Goal: Find specific page/section: Find specific page/section

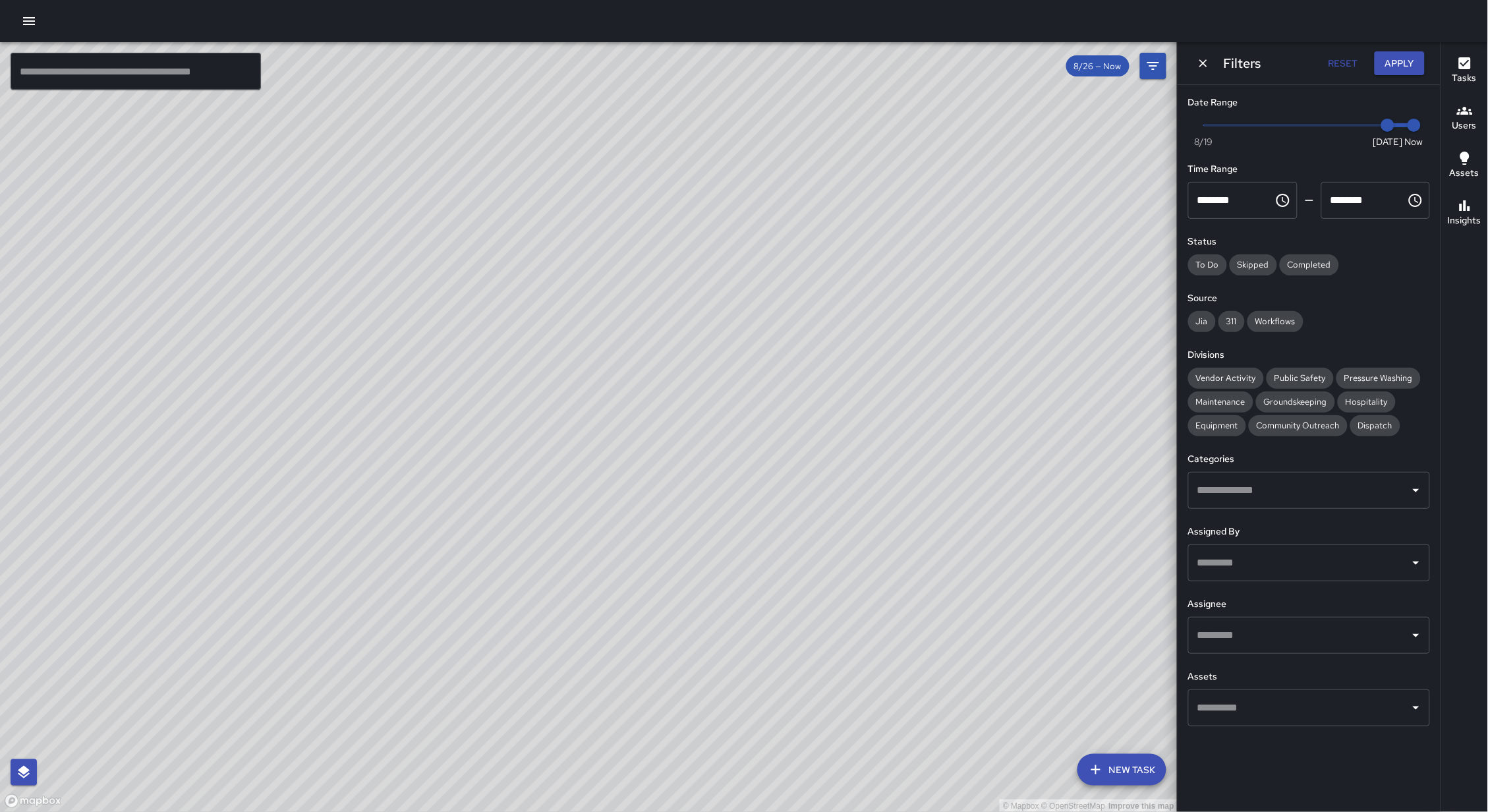
click at [117, 72] on input "text" at bounding box center [135, 71] width 251 height 37
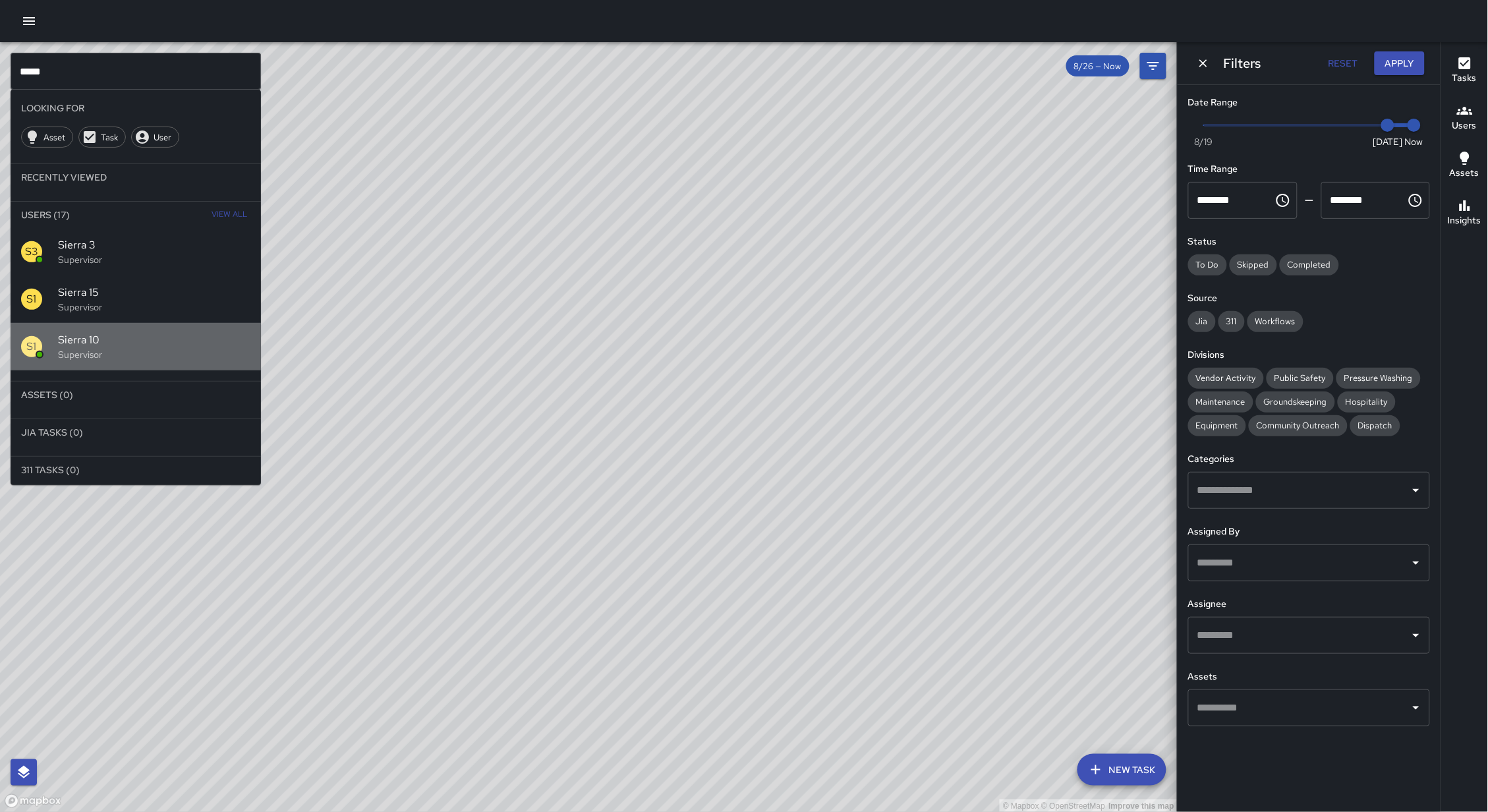
drag, startPoint x: 127, startPoint y: 354, endPoint x: 651, endPoint y: 416, distance: 527.7
click at [129, 354] on p "Supervisor" at bounding box center [154, 354] width 192 height 13
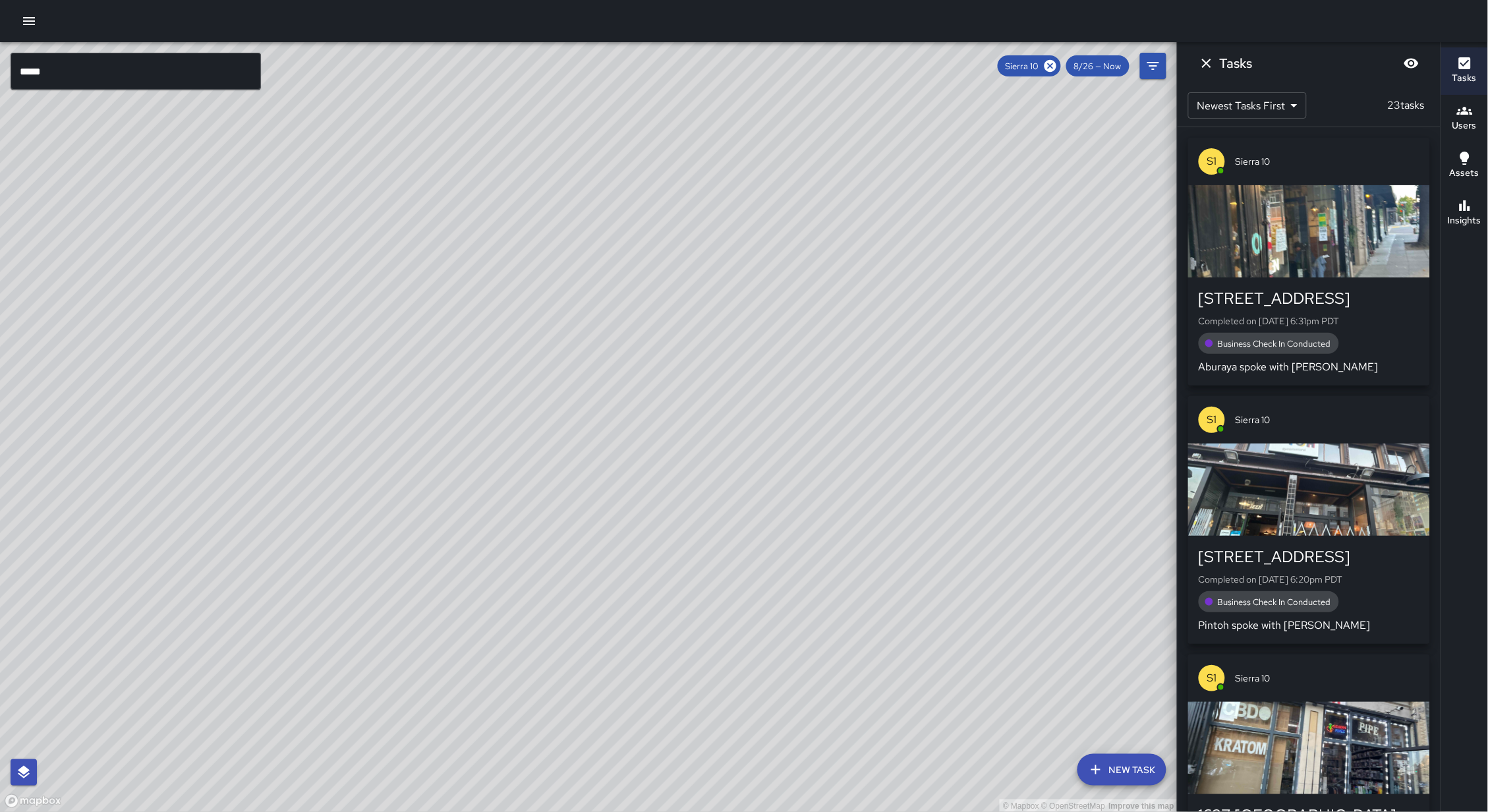
drag, startPoint x: 651, startPoint y: 416, endPoint x: 589, endPoint y: 416, distance: 62.0
click at [589, 416] on div "© Mapbox © OpenStreetMap Improve this map" at bounding box center [589, 427] width 1177 height 770
drag, startPoint x: 682, startPoint y: 433, endPoint x: 575, endPoint y: 405, distance: 110.6
click at [575, 405] on div "© Mapbox © OpenStreetMap Improve this map" at bounding box center [589, 427] width 1177 height 770
drag, startPoint x: 652, startPoint y: 393, endPoint x: 608, endPoint y: 424, distance: 53.8
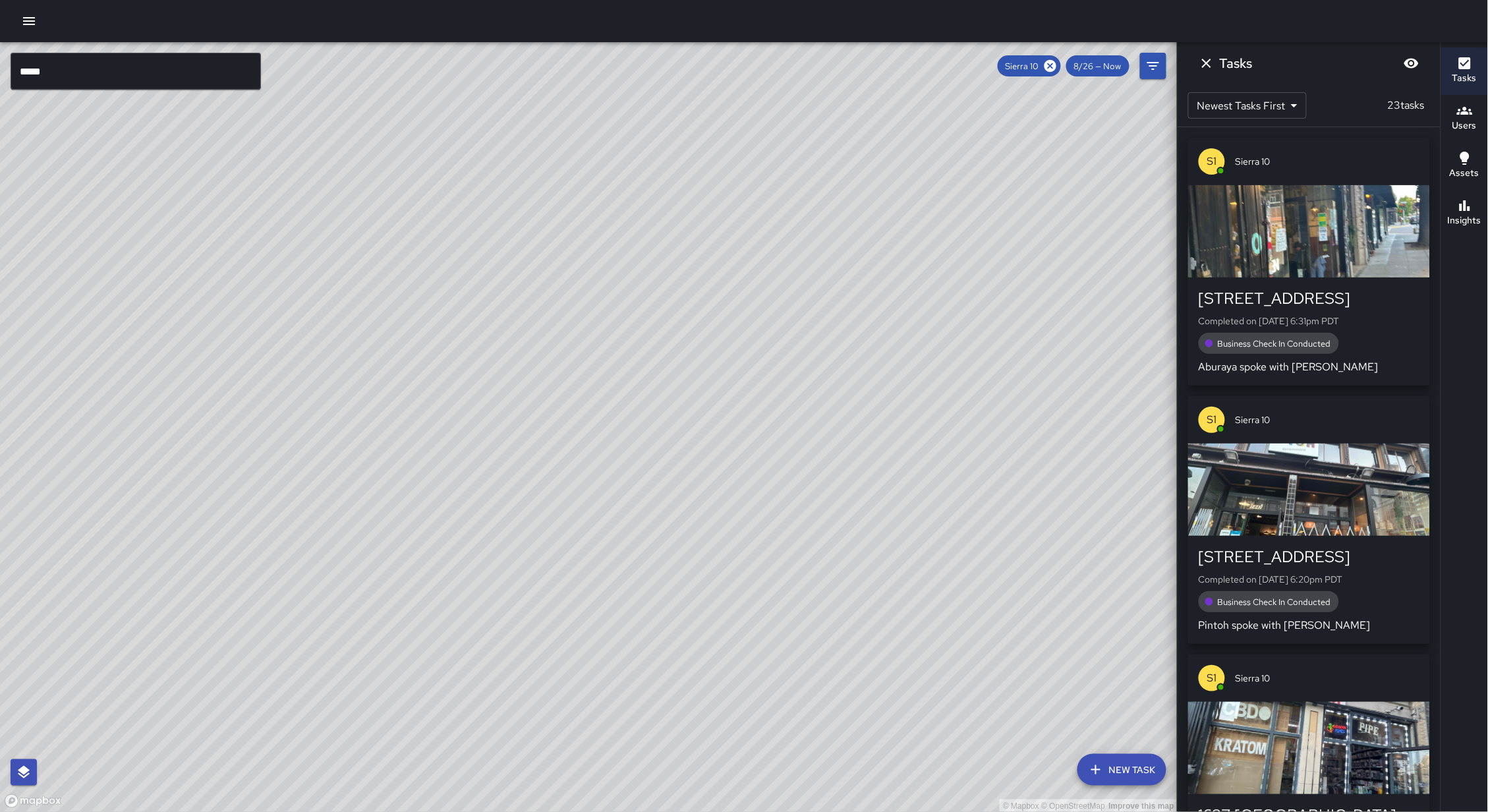
click at [608, 424] on div "© Mapbox © OpenStreetMap Improve this map" at bounding box center [589, 427] width 1177 height 770
click at [1462, 231] on button "Insights" at bounding box center [1464, 213] width 47 height 47
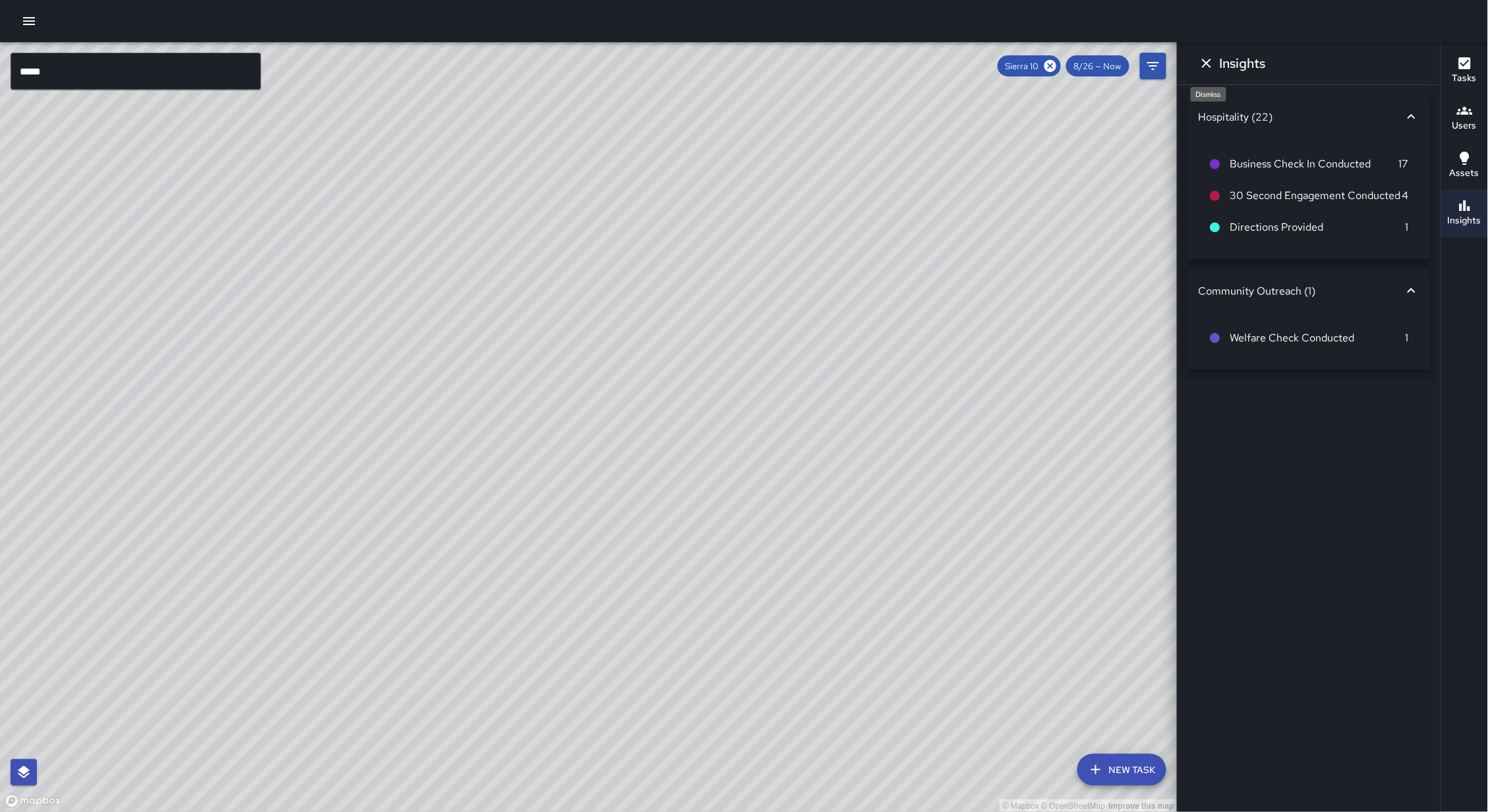
click at [1202, 68] on icon "Dismiss" at bounding box center [1207, 63] width 16 height 16
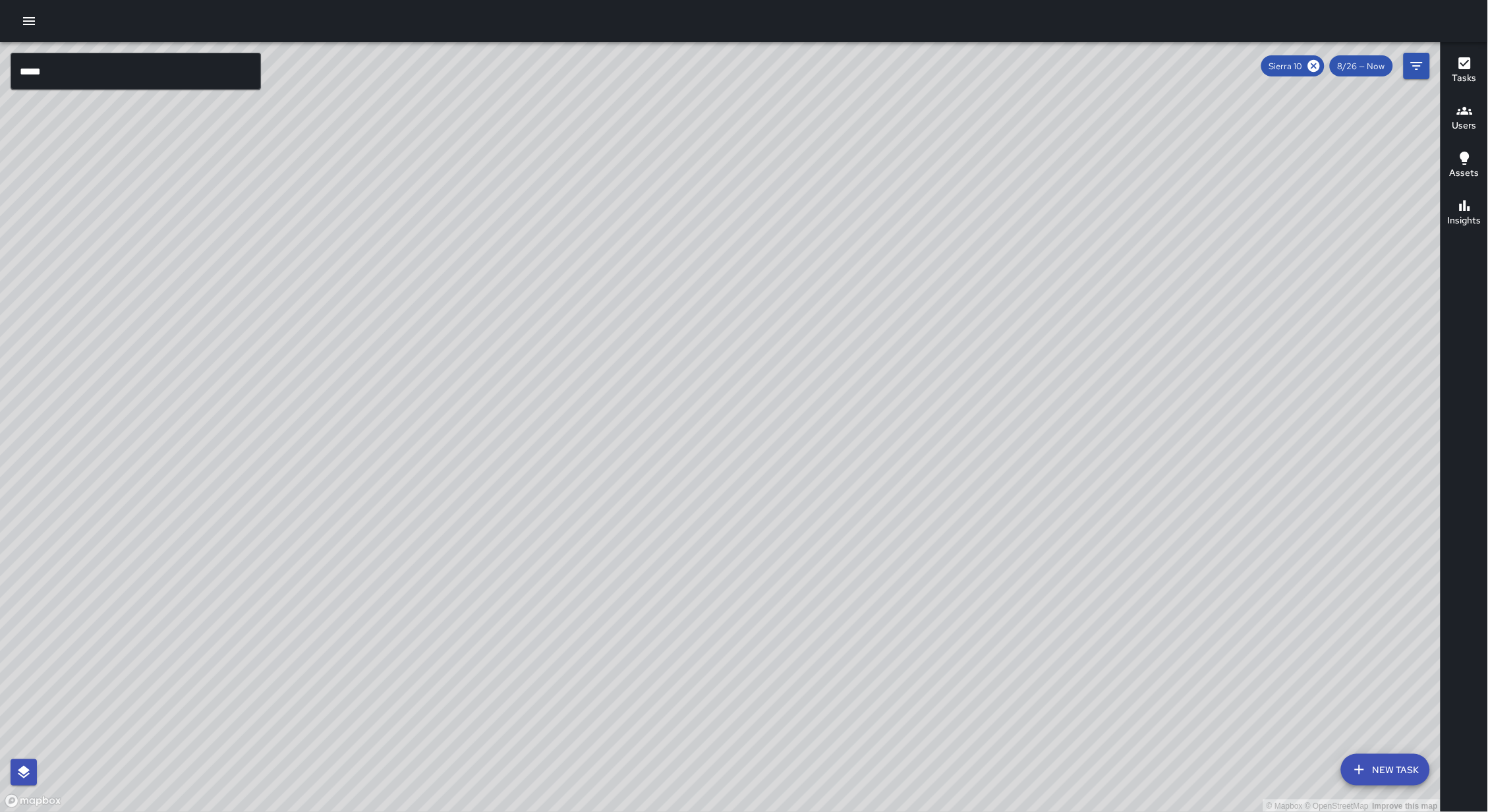
drag, startPoint x: 657, startPoint y: 276, endPoint x: 582, endPoint y: 315, distance: 84.5
click at [630, 200] on div "© Mapbox © OpenStreetMap Improve this map" at bounding box center [720, 427] width 1441 height 770
drag, startPoint x: 635, startPoint y: 292, endPoint x: 1202, endPoint y: 81, distance: 605.0
click at [578, 336] on div "© Mapbox © OpenStreetMap Improve this map" at bounding box center [720, 427] width 1441 height 770
click at [1323, 68] on div "Sierra 10" at bounding box center [1292, 65] width 63 height 21
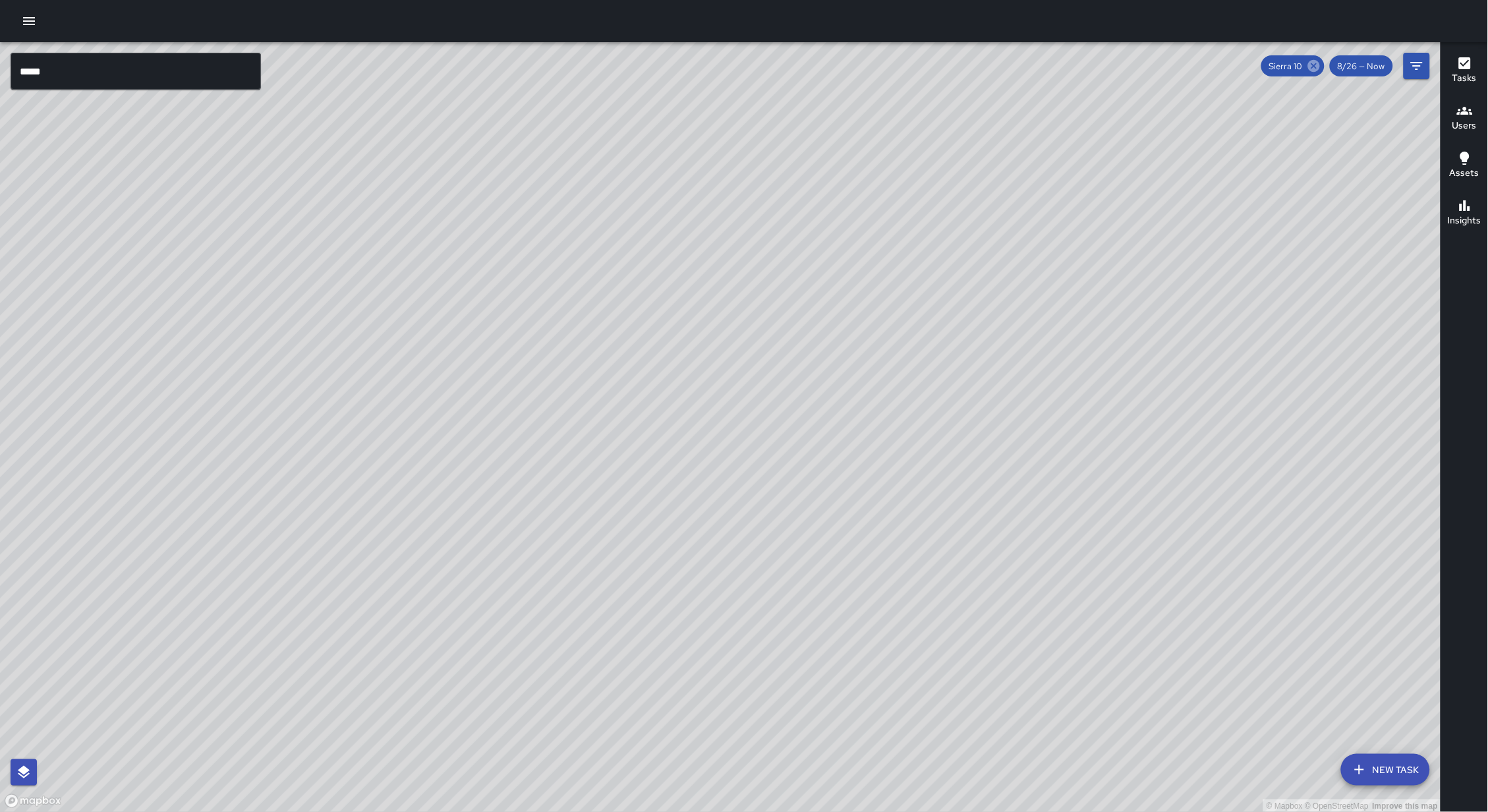
click at [1321, 66] on icon at bounding box center [1313, 65] width 15 height 15
drag, startPoint x: 782, startPoint y: 306, endPoint x: 784, endPoint y: 292, distance: 14.1
click at [784, 292] on div "© Mapbox © OpenStreetMap Improve this map" at bounding box center [720, 427] width 1441 height 770
click at [59, 76] on input "*****" at bounding box center [135, 71] width 251 height 37
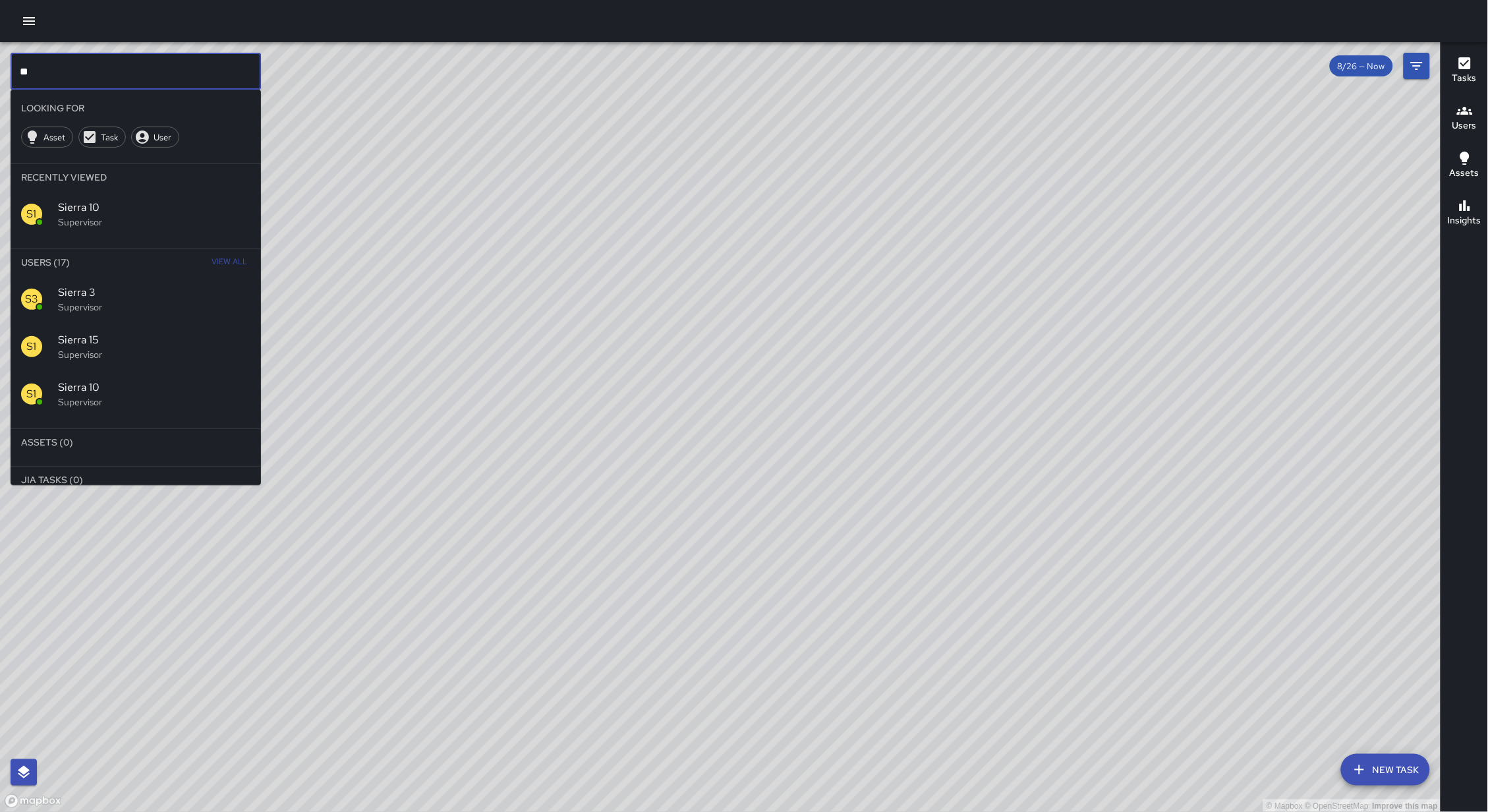
type input "*"
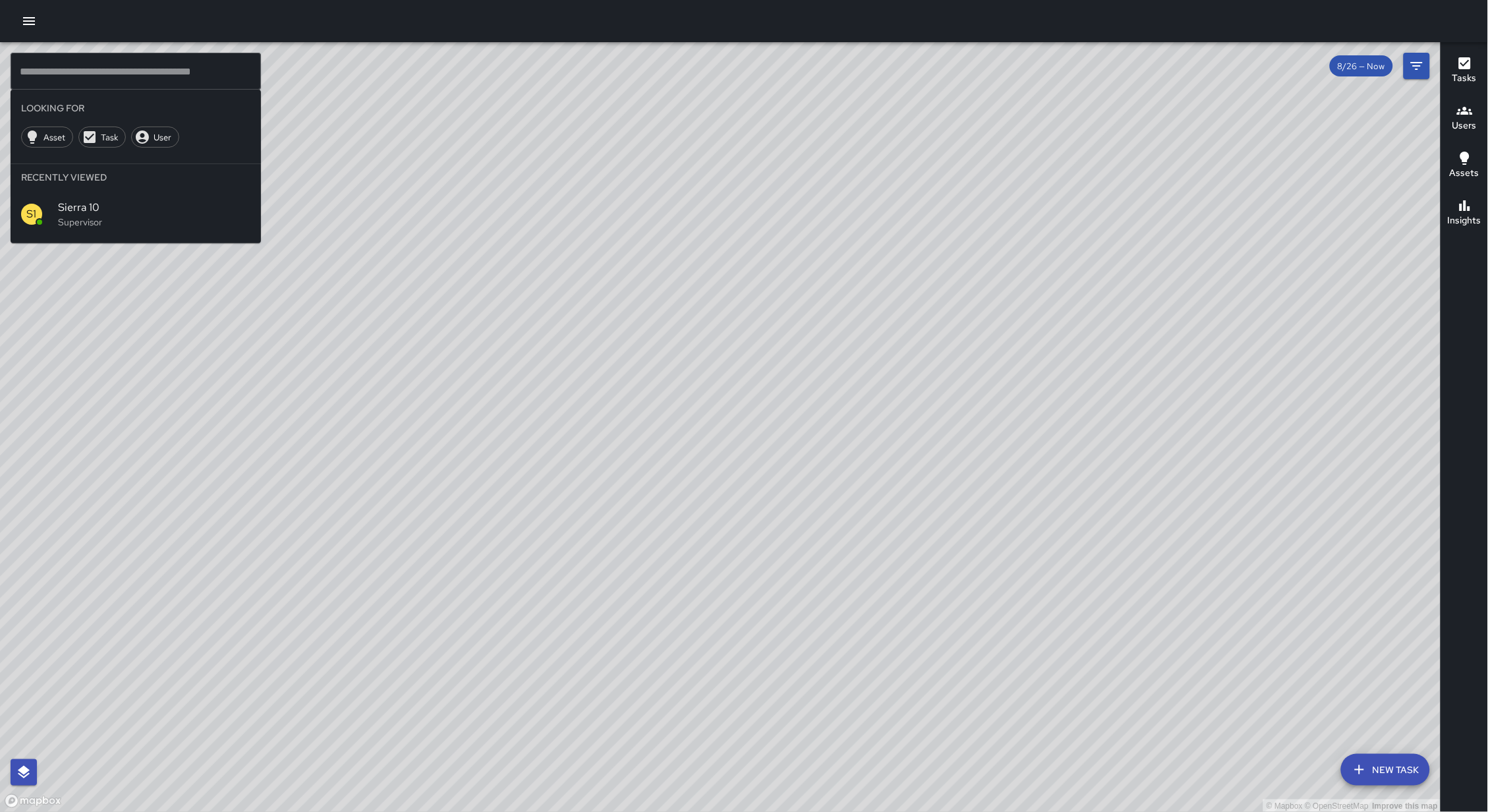
drag, startPoint x: 784, startPoint y: 308, endPoint x: 874, endPoint y: 324, distance: 91.4
click at [784, 308] on div "© Mapbox © OpenStreetMap Improve this map" at bounding box center [720, 427] width 1441 height 770
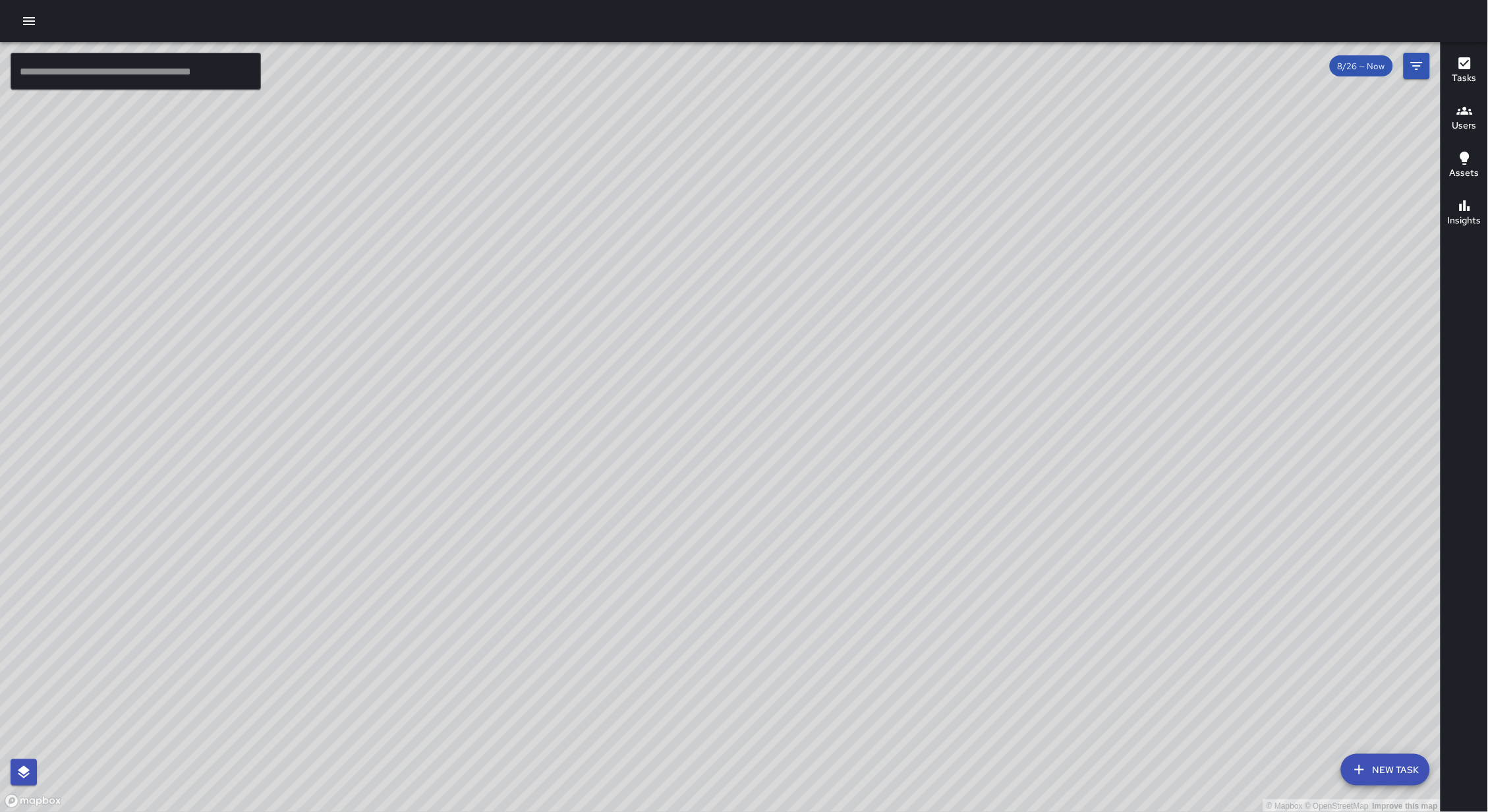
drag, startPoint x: 825, startPoint y: 321, endPoint x: 823, endPoint y: 313, distance: 8.2
click at [828, 315] on div "© Mapbox © OpenStreetMap Improve this map" at bounding box center [720, 427] width 1441 height 770
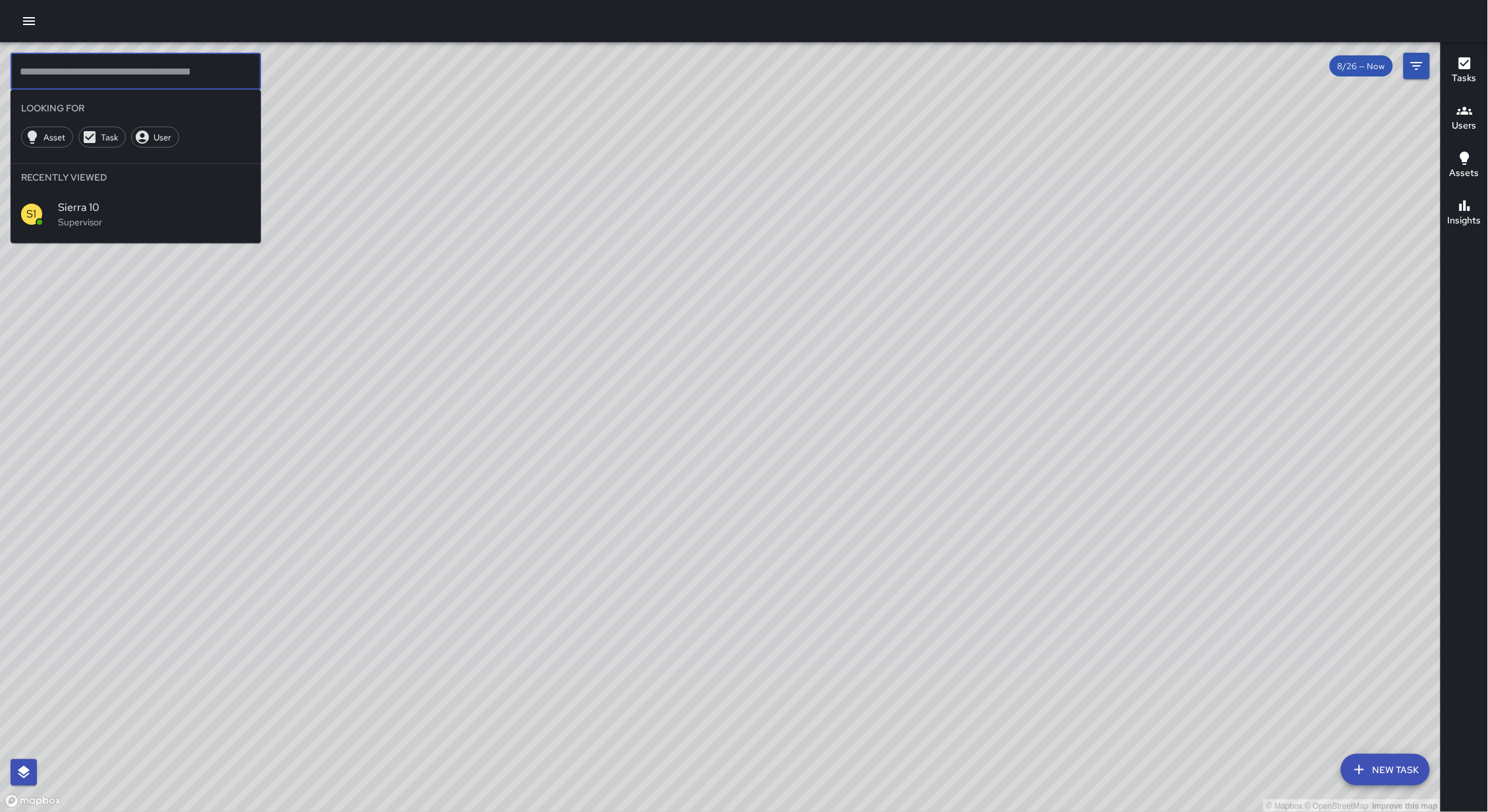
click at [178, 81] on input "text" at bounding box center [135, 71] width 251 height 37
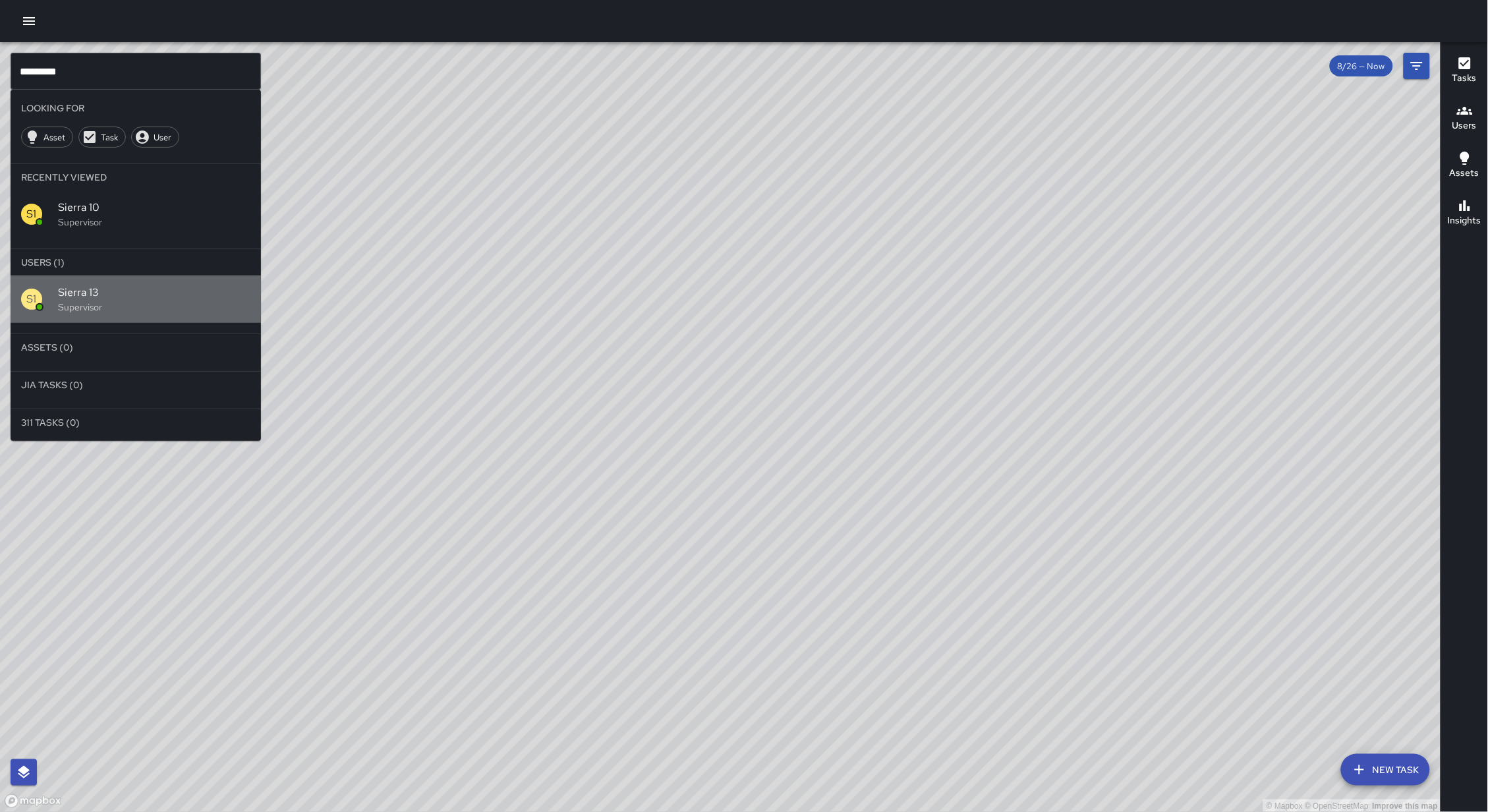
click at [149, 293] on span "Sierra 13" at bounding box center [154, 292] width 192 height 16
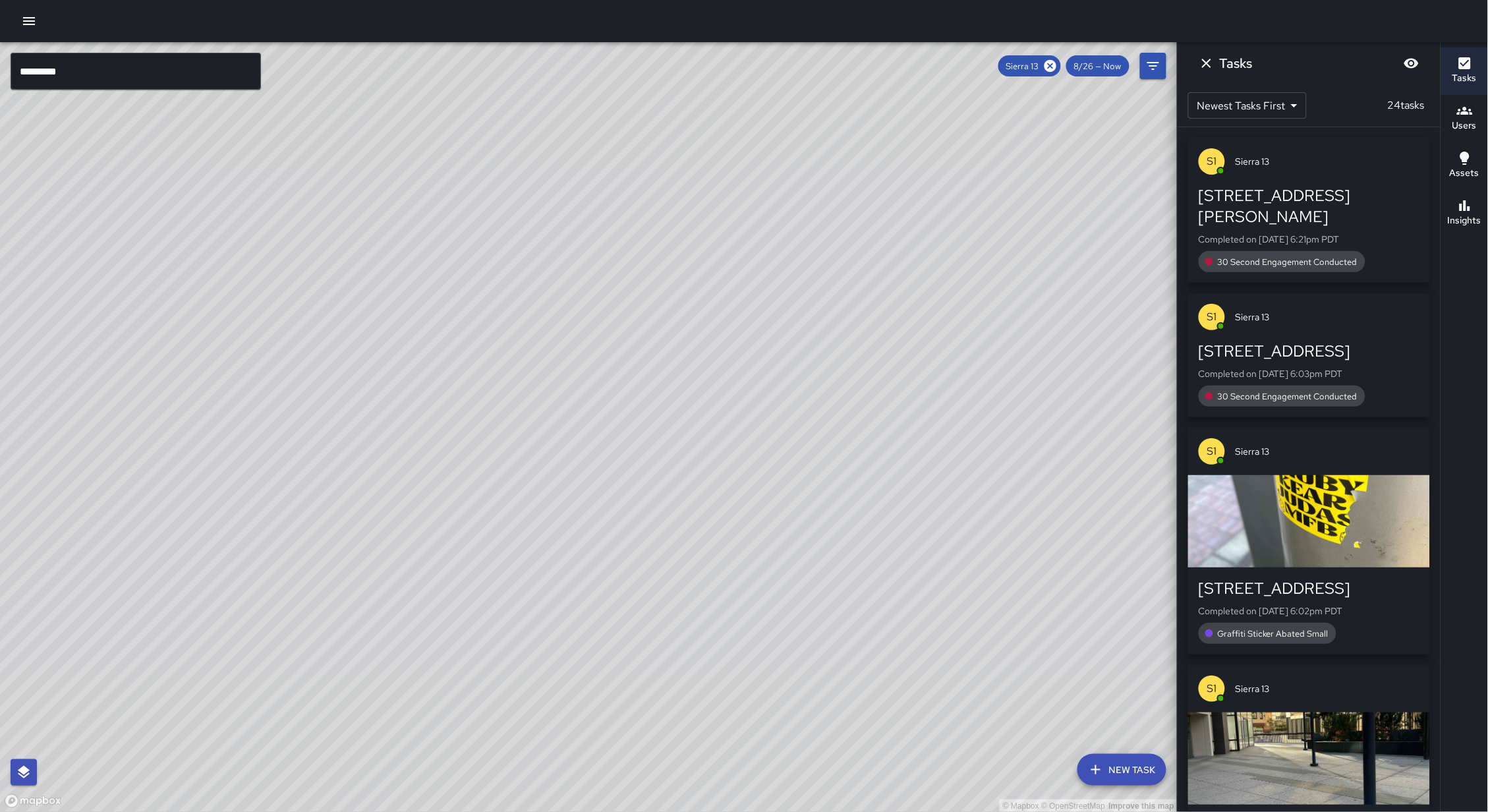
drag, startPoint x: 262, startPoint y: 419, endPoint x: 348, endPoint y: 362, distance: 103.2
click at [327, 329] on div "© Mapbox © OpenStreetMap Improve this map" at bounding box center [589, 427] width 1177 height 770
click at [89, 67] on input "*********" at bounding box center [135, 71] width 251 height 37
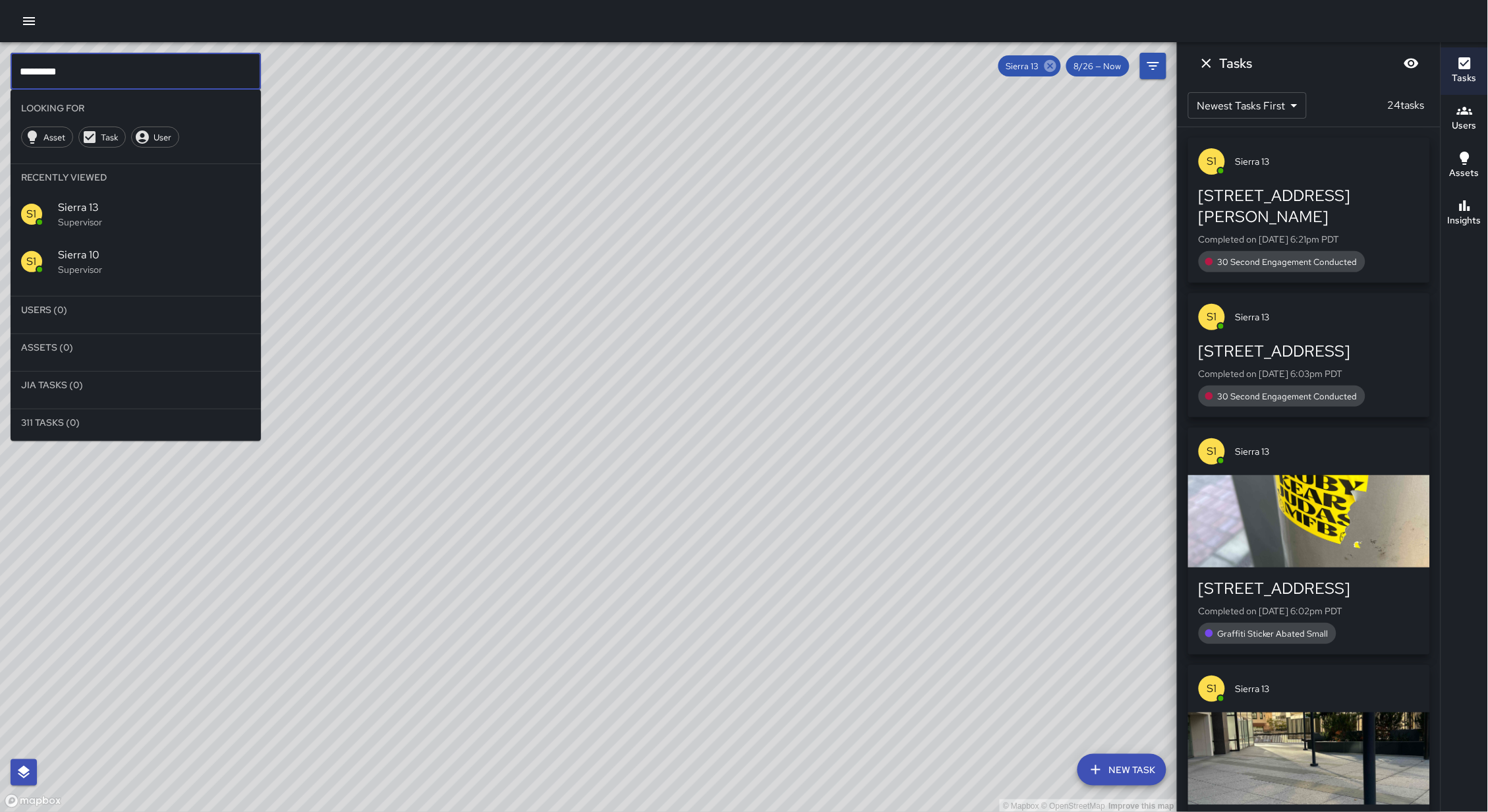
click at [1056, 68] on icon at bounding box center [1051, 66] width 12 height 12
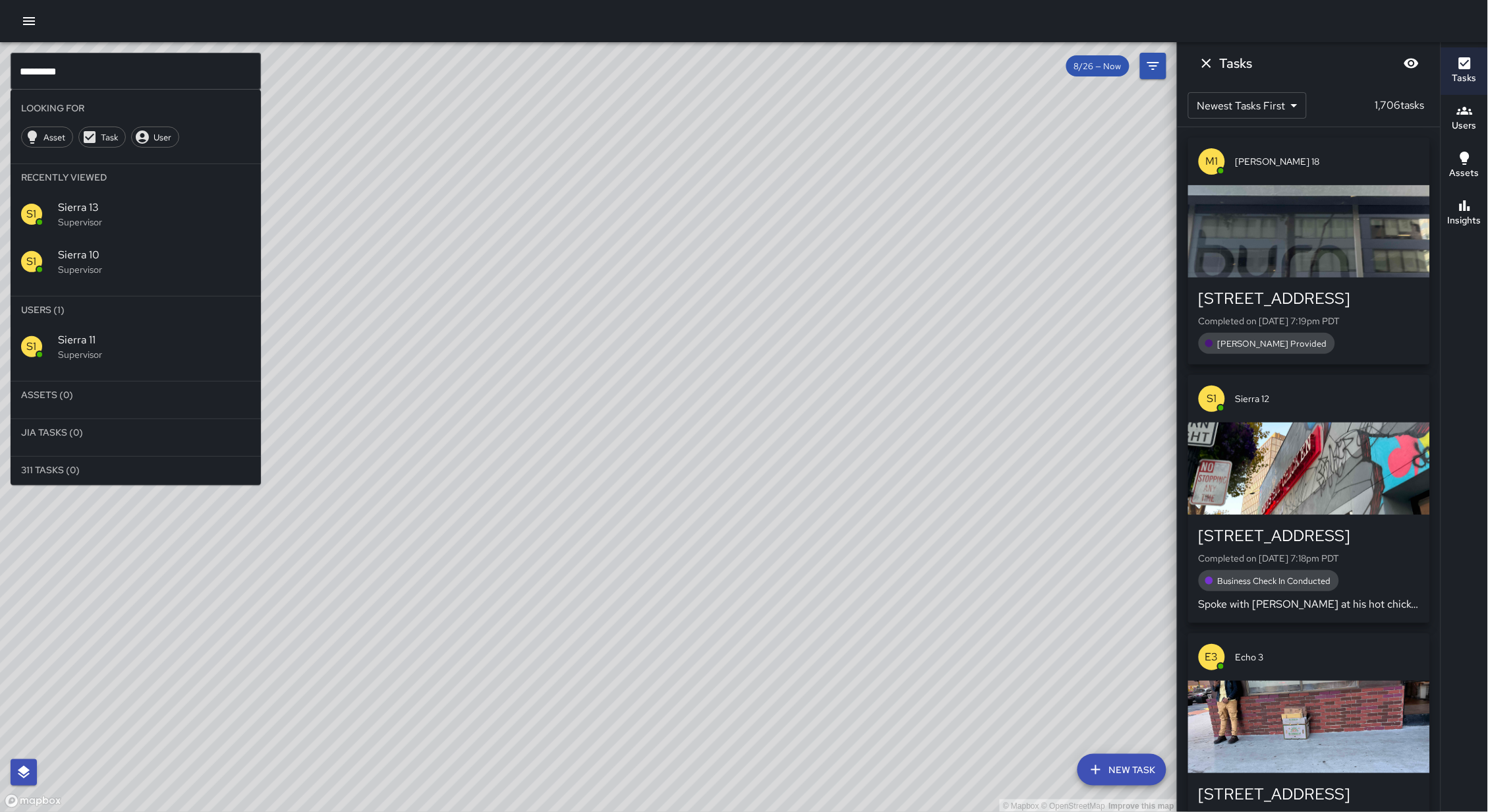
scroll to position [1, 0]
click at [1055, 68] on div "© Mapbox © OpenStreetMap Improve this map" at bounding box center [589, 427] width 1177 height 770
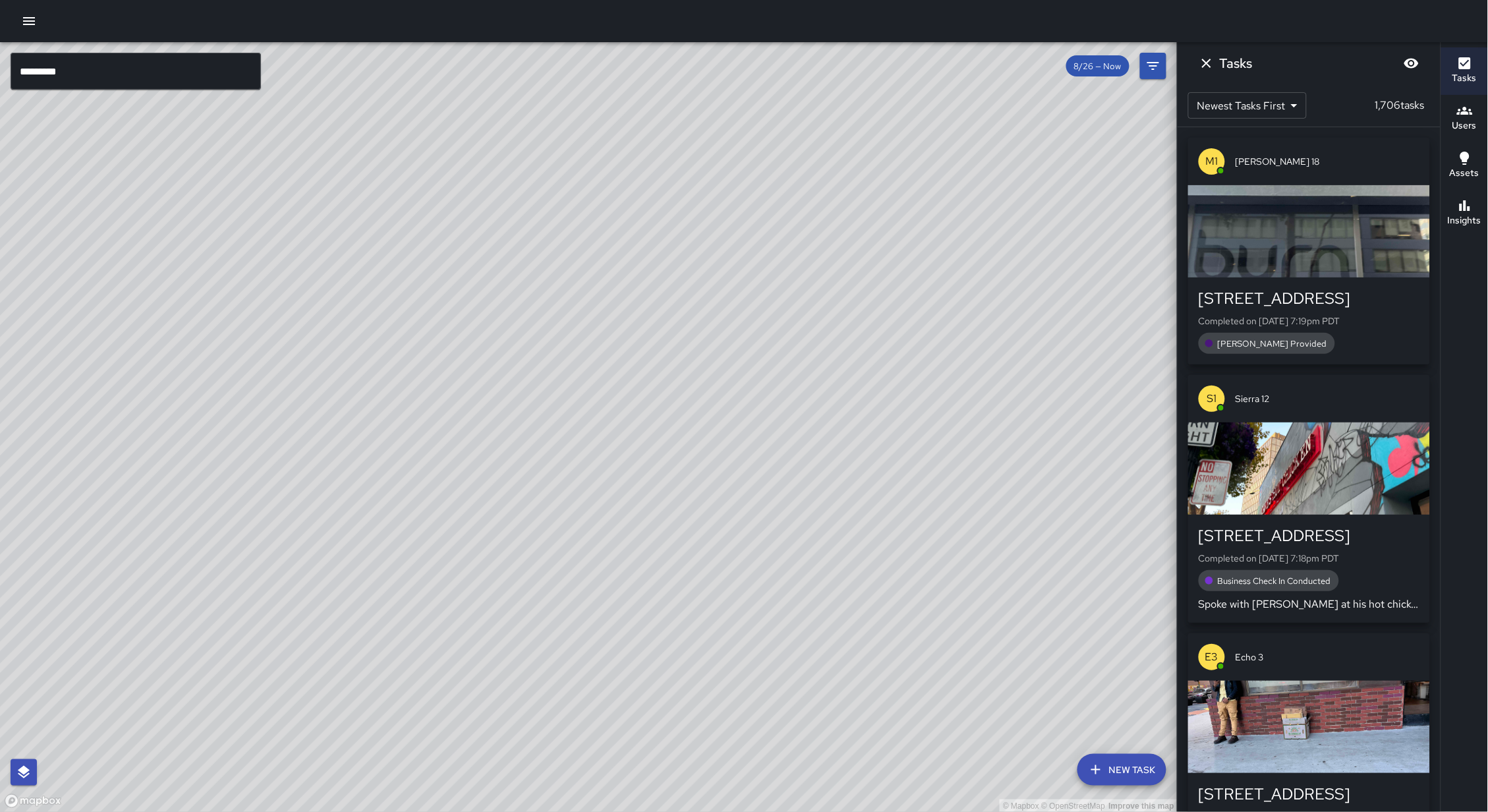
scroll to position [0, 0]
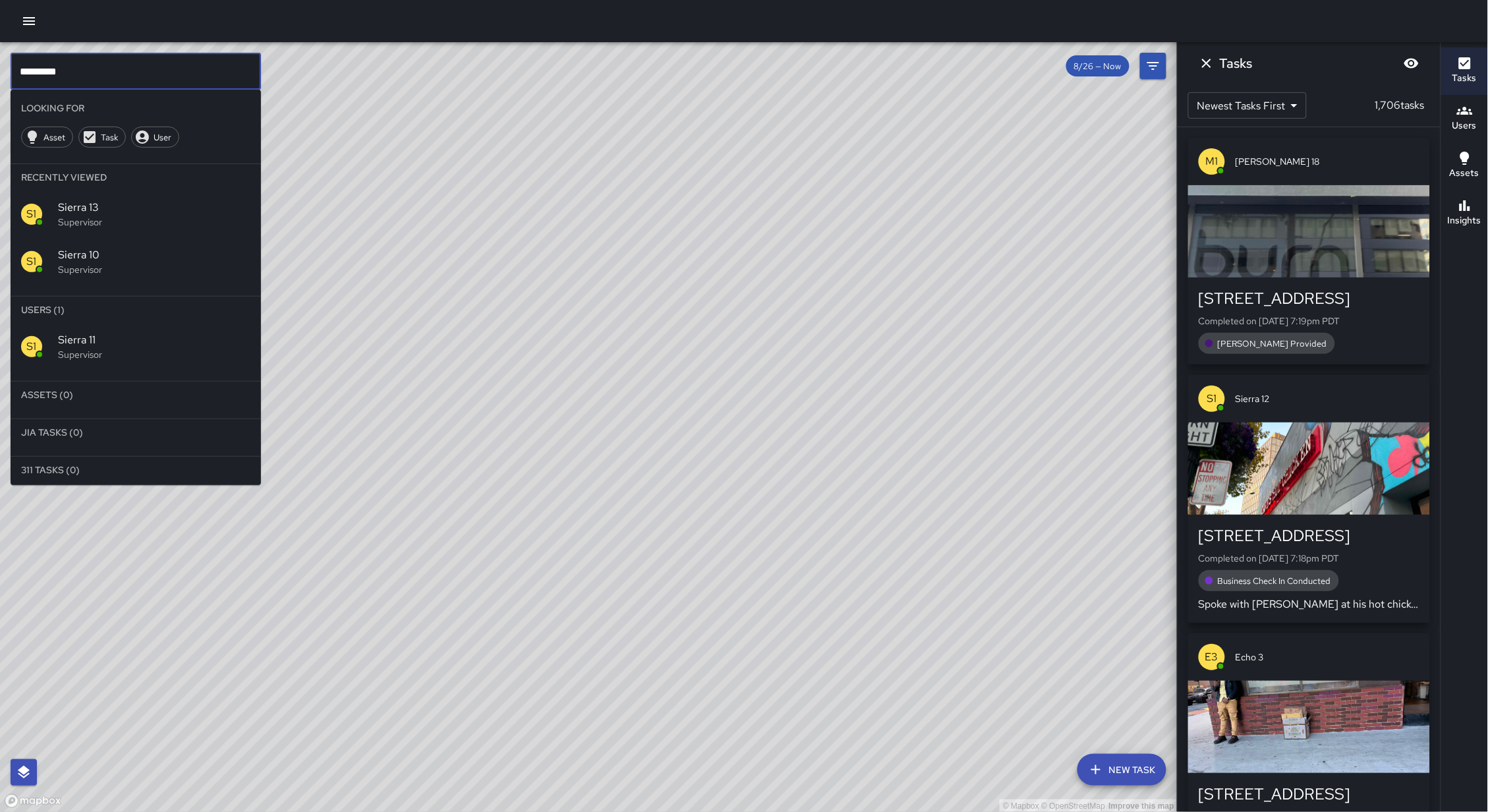
click at [196, 66] on input "*********" at bounding box center [135, 71] width 251 height 37
click at [162, 353] on p "Supervisor" at bounding box center [154, 354] width 192 height 13
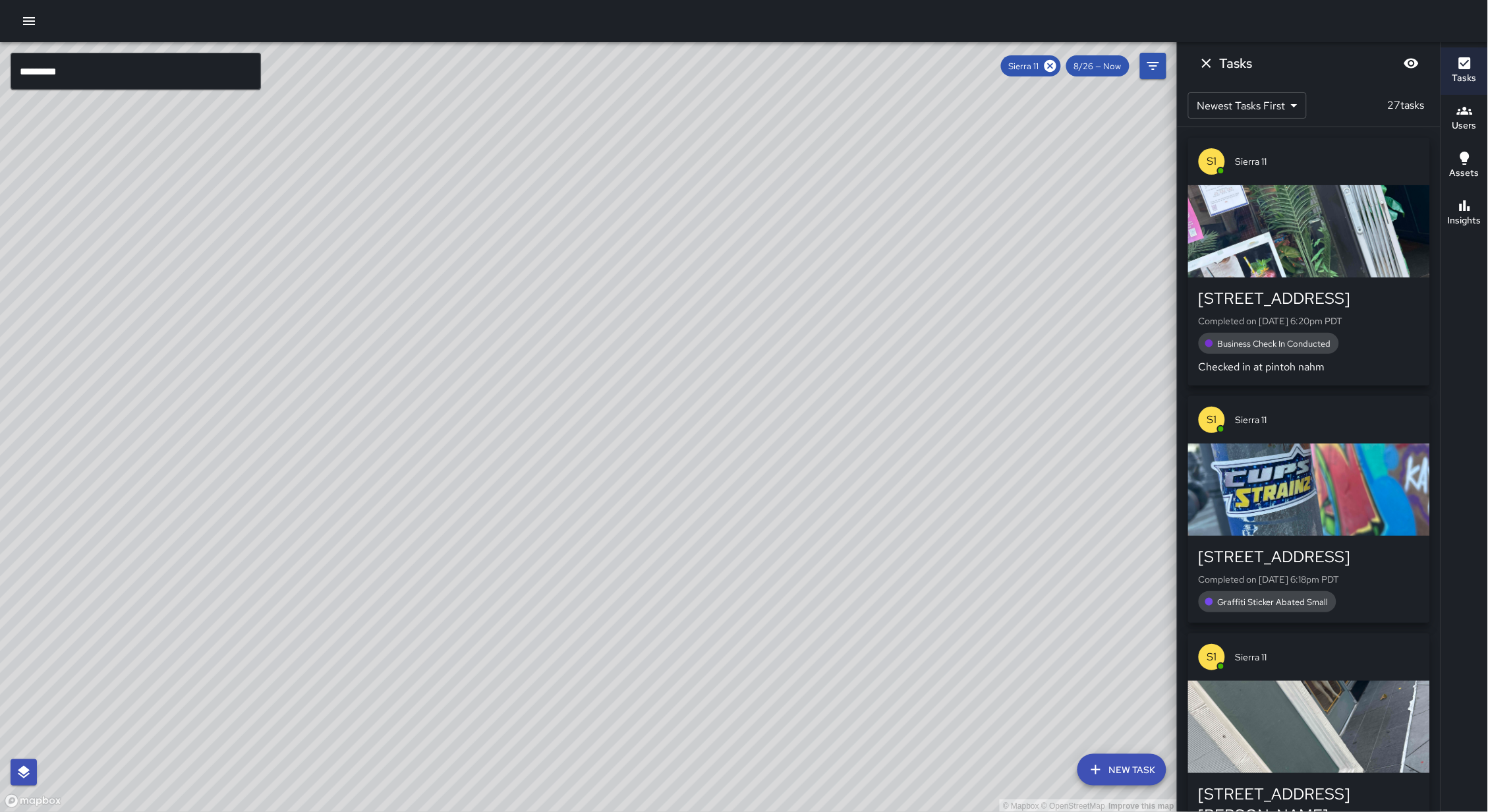
scroll to position [0, 0]
click at [160, 337] on div "© Mapbox © OpenStreetMap Improve this map" at bounding box center [589, 427] width 1177 height 770
drag, startPoint x: 317, startPoint y: 306, endPoint x: 275, endPoint y: 340, distance: 54.0
click at [275, 340] on div "© Mapbox © OpenStreetMap Improve this map" at bounding box center [589, 427] width 1177 height 770
drag, startPoint x: 493, startPoint y: 344, endPoint x: 414, endPoint y: 331, distance: 80.1
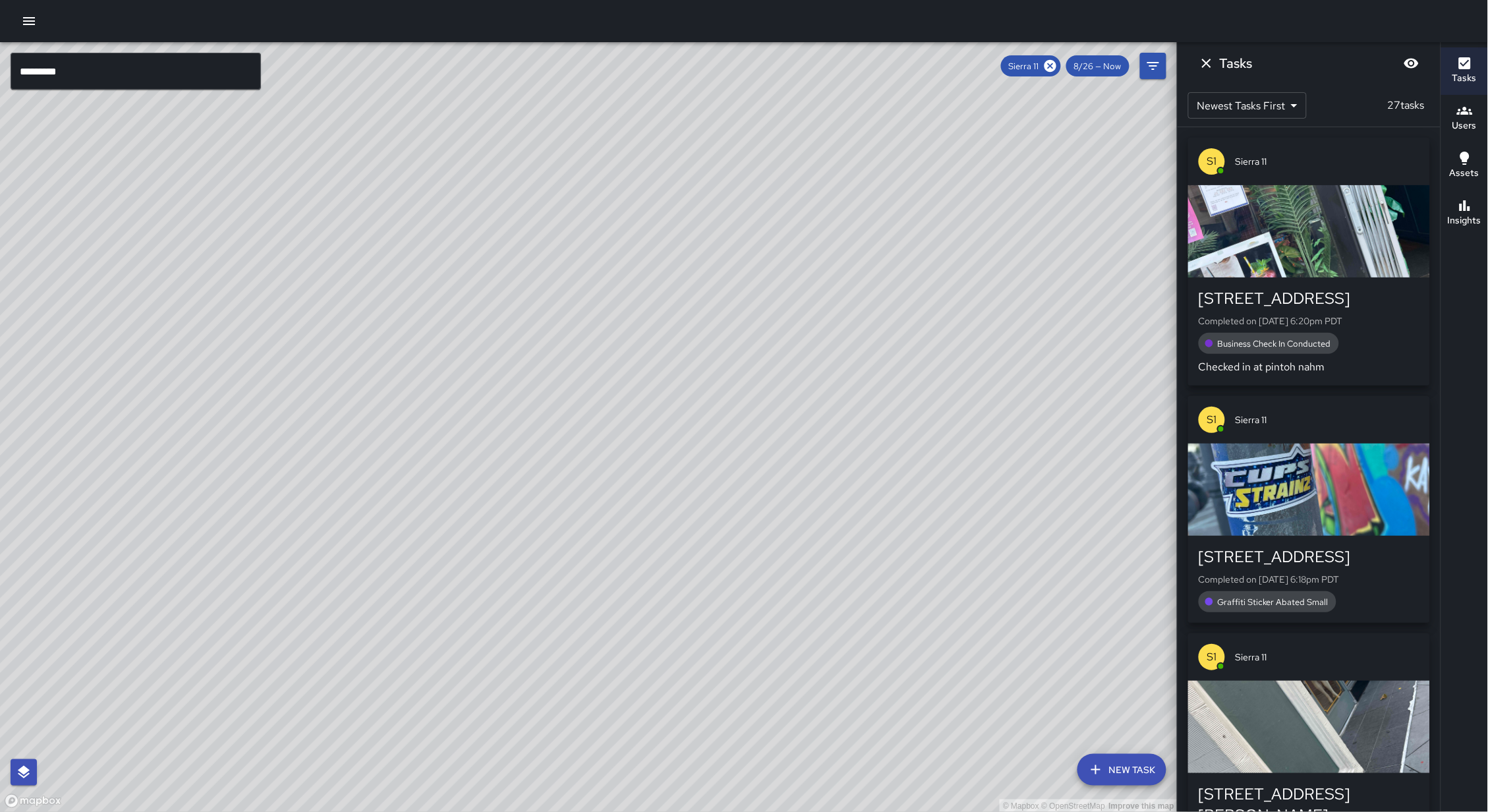
click at [414, 331] on div "© Mapbox © OpenStreetMap Improve this map" at bounding box center [589, 427] width 1177 height 770
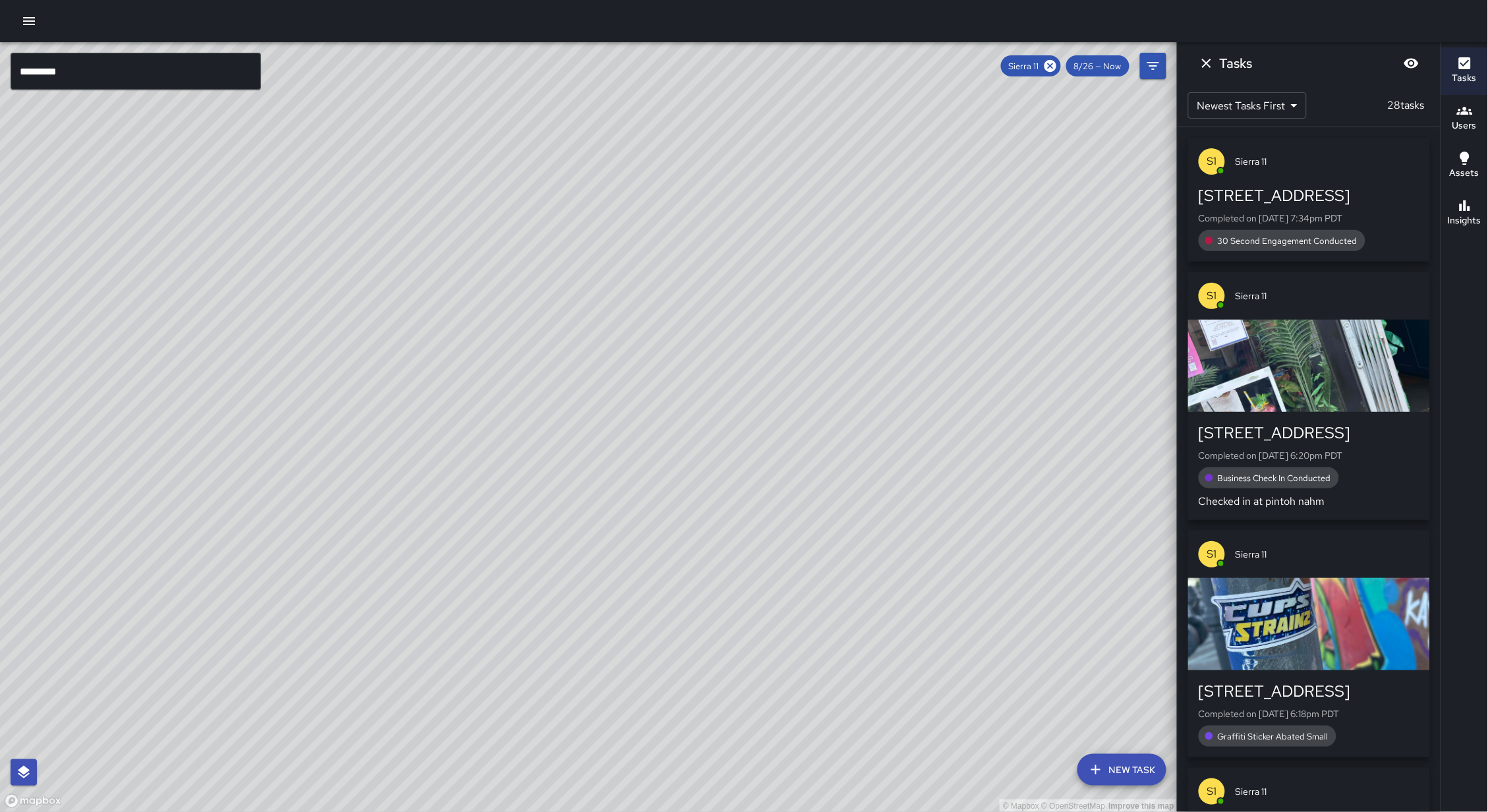
click at [100, 72] on input "*********" at bounding box center [135, 71] width 251 height 37
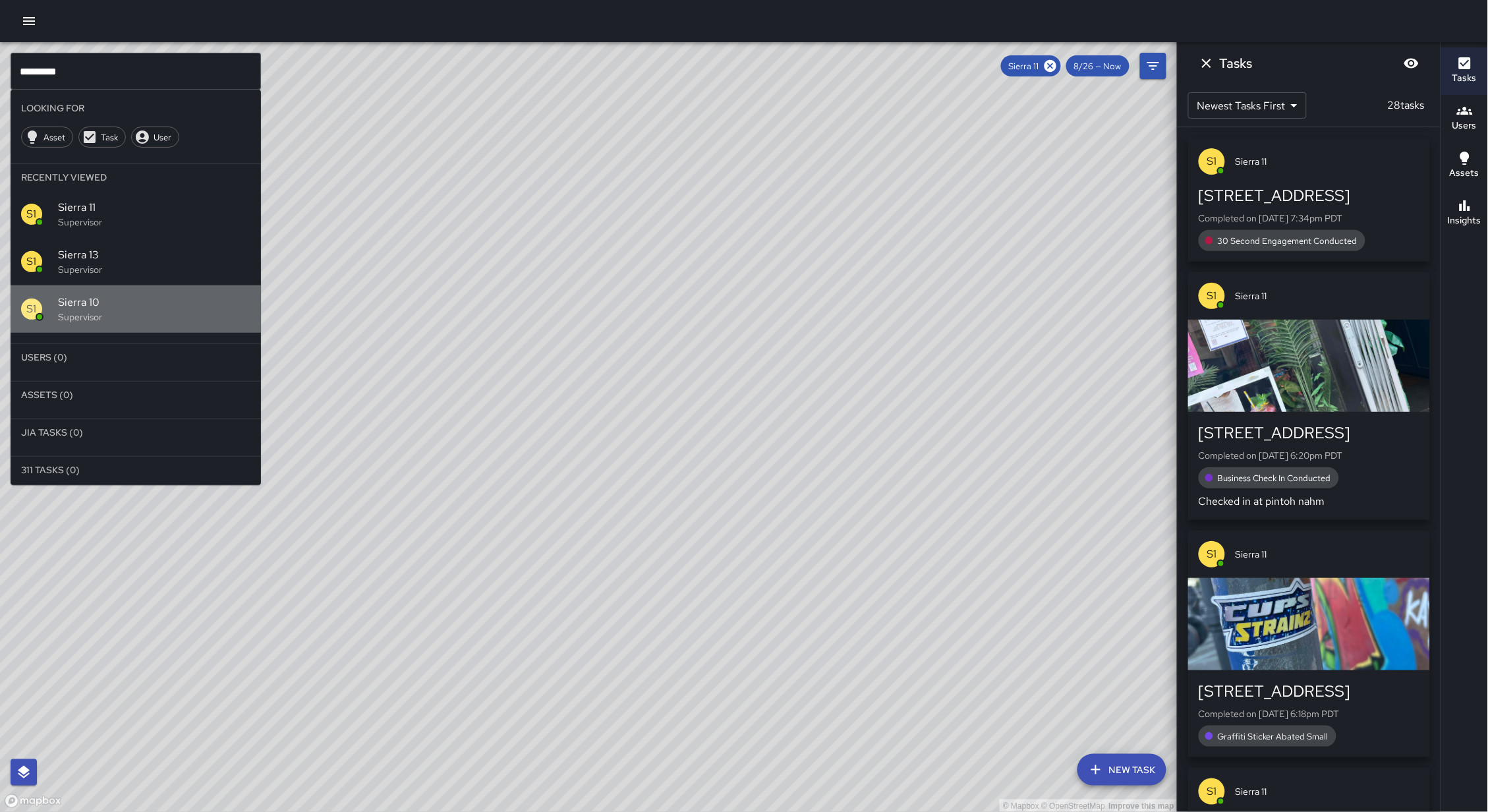
click at [102, 302] on span "Sierra 10" at bounding box center [154, 302] width 192 height 16
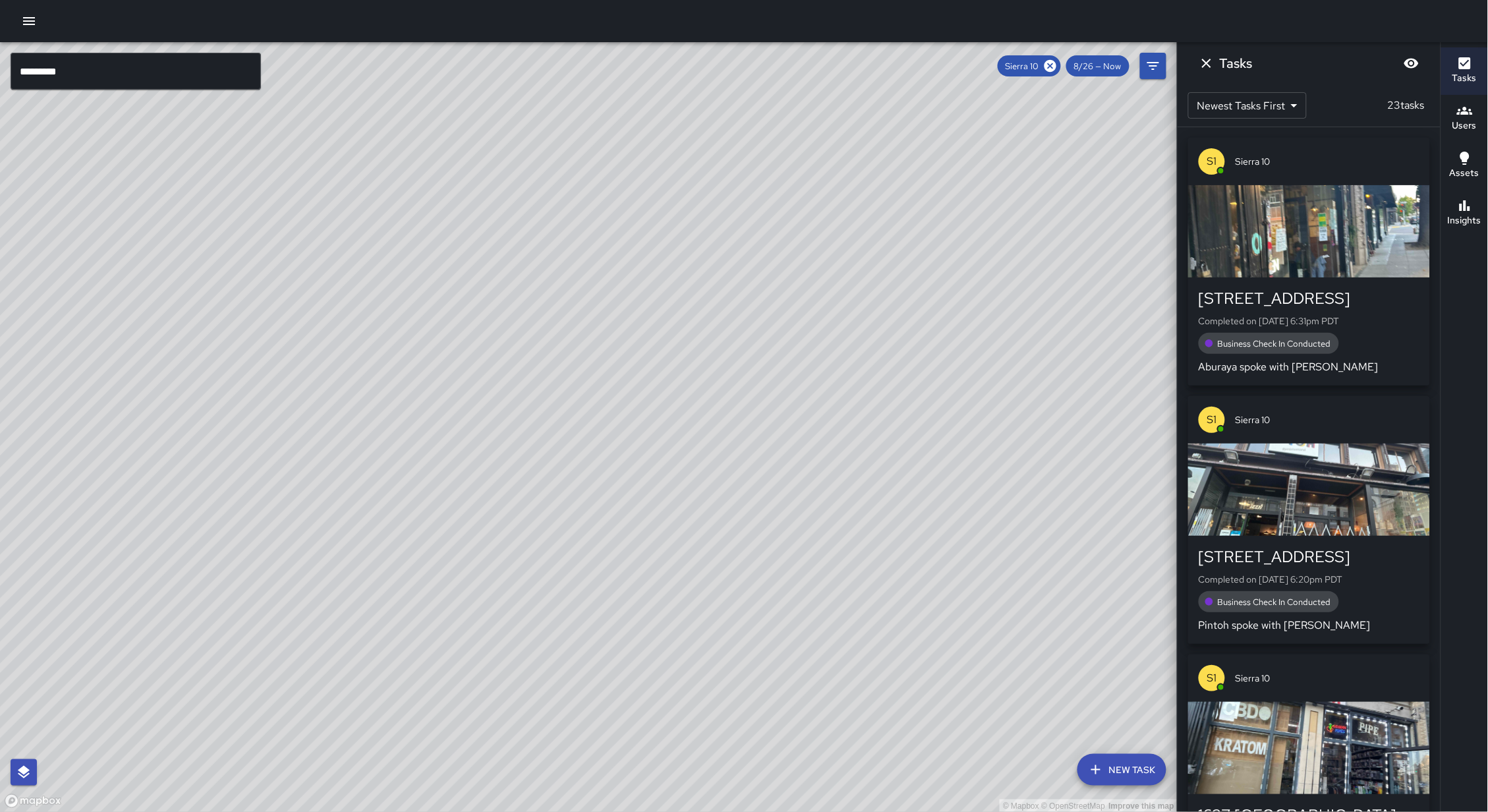
drag, startPoint x: 545, startPoint y: 493, endPoint x: 512, endPoint y: 354, distance: 142.9
click at [512, 354] on div "© Mapbox © OpenStreetMap Improve this map S1 Sierra 10 Supervisor Tasks 23 / 23…" at bounding box center [589, 427] width 1177 height 770
drag, startPoint x: 495, startPoint y: 460, endPoint x: 428, endPoint y: 596, distance: 151.6
click at [428, 596] on div "© Mapbox © OpenStreetMap Improve this map" at bounding box center [589, 427] width 1177 height 770
drag, startPoint x: 463, startPoint y: 479, endPoint x: 437, endPoint y: 539, distance: 65.4
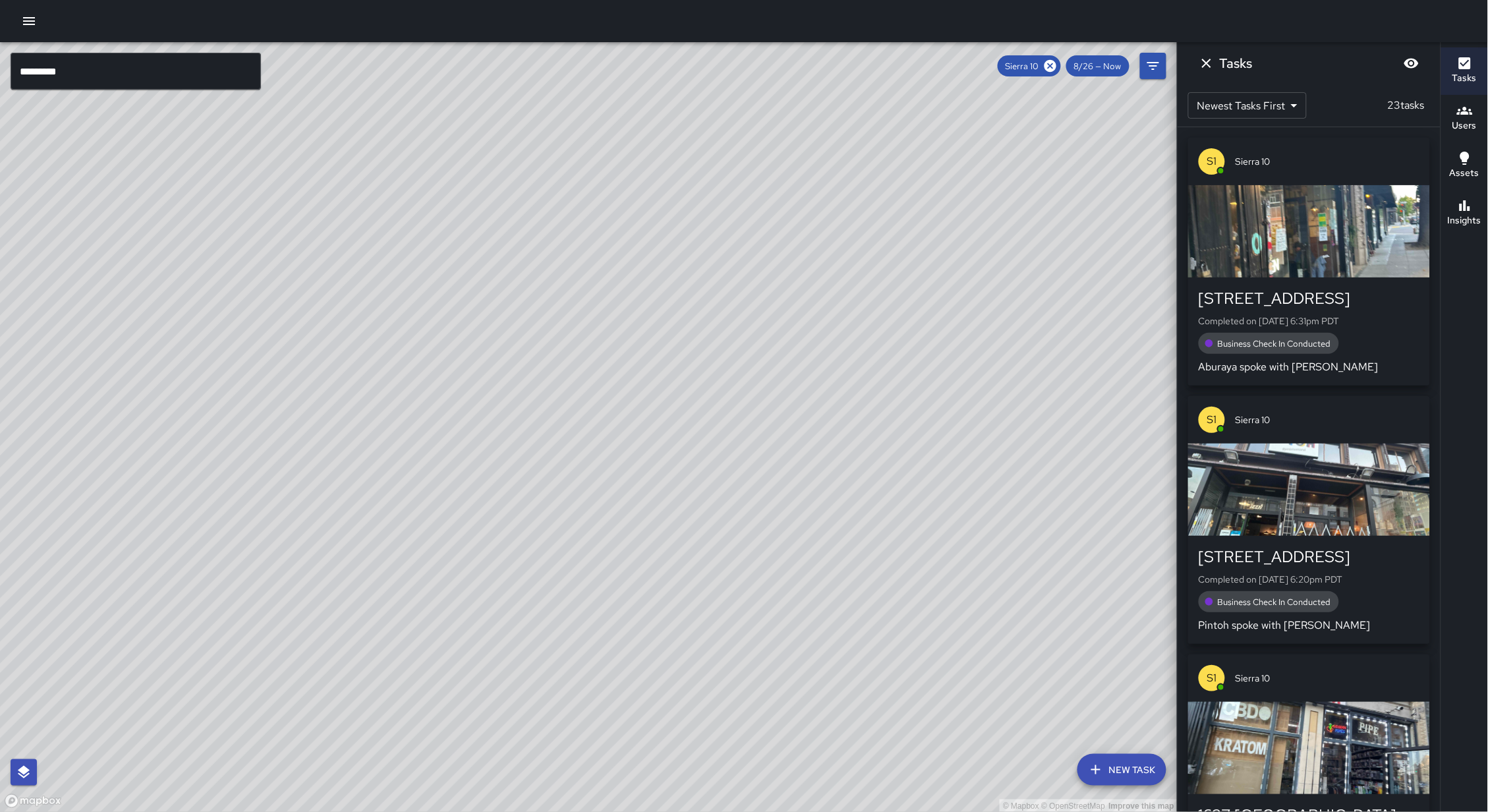
click at [437, 539] on div "© Mapbox © OpenStreetMap Improve this map" at bounding box center [589, 427] width 1177 height 770
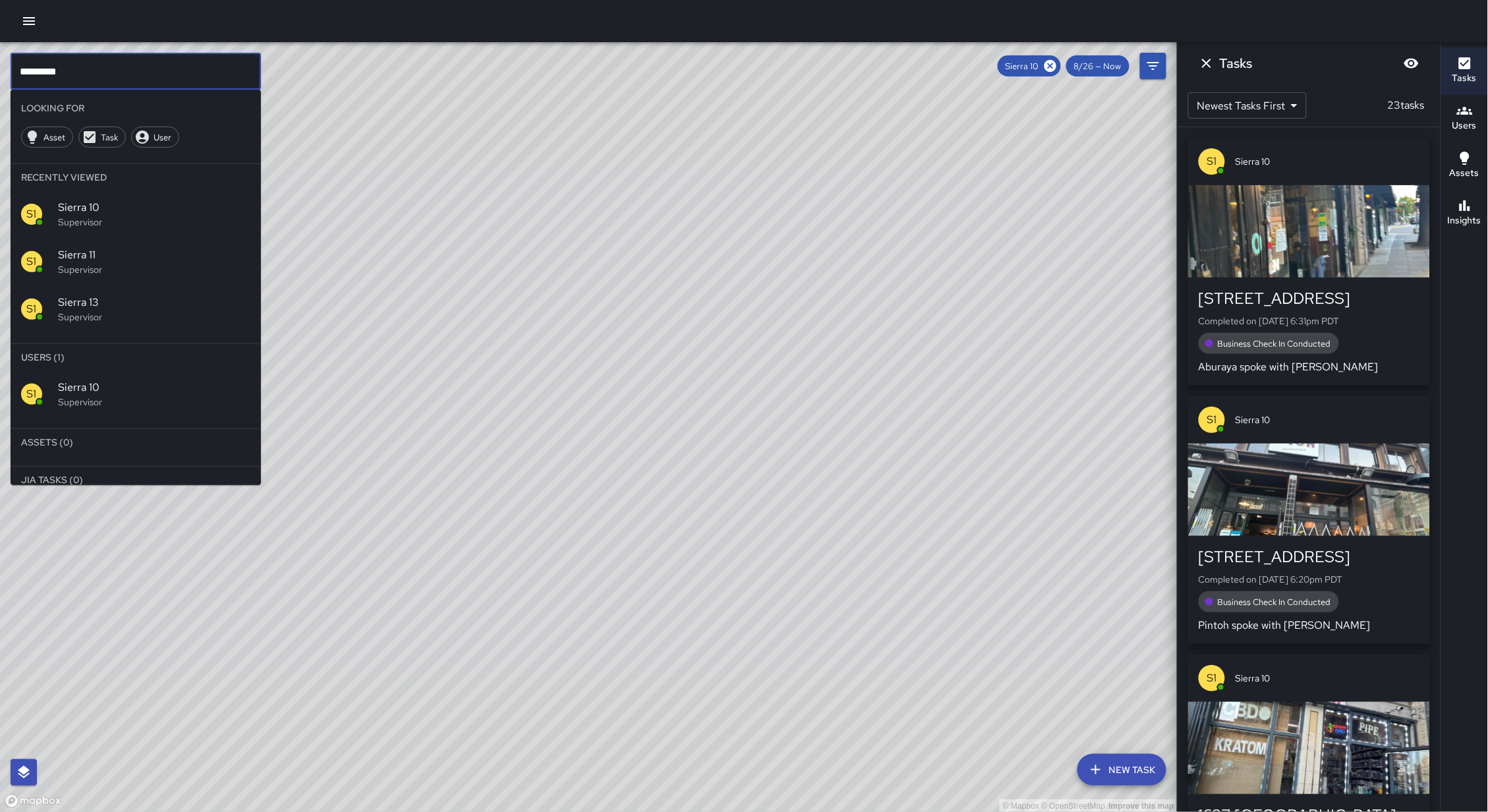
click at [117, 58] on input "*********" at bounding box center [135, 71] width 251 height 37
click at [106, 63] on input "*********" at bounding box center [135, 71] width 251 height 37
click at [85, 75] on input "*********" at bounding box center [135, 71] width 251 height 37
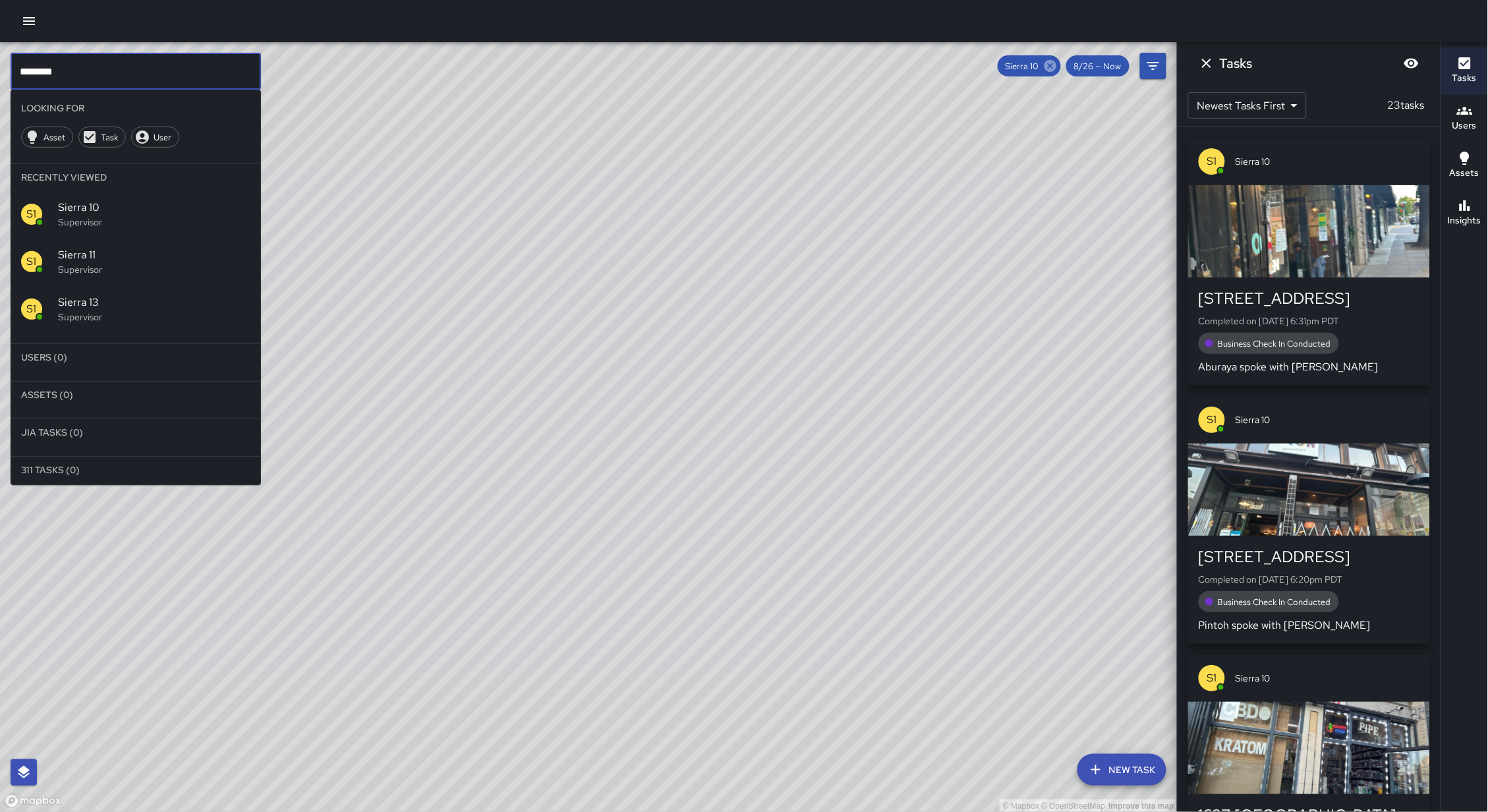
click at [1048, 63] on icon at bounding box center [1051, 65] width 15 height 15
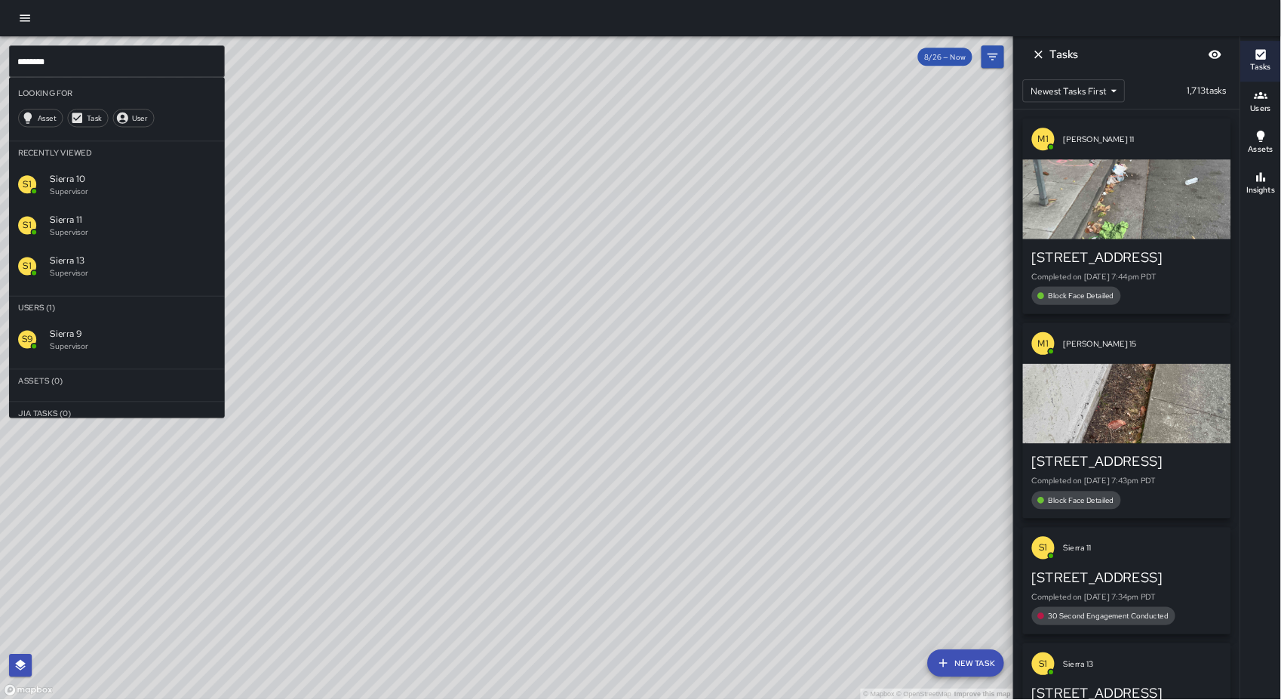
scroll to position [0, 0]
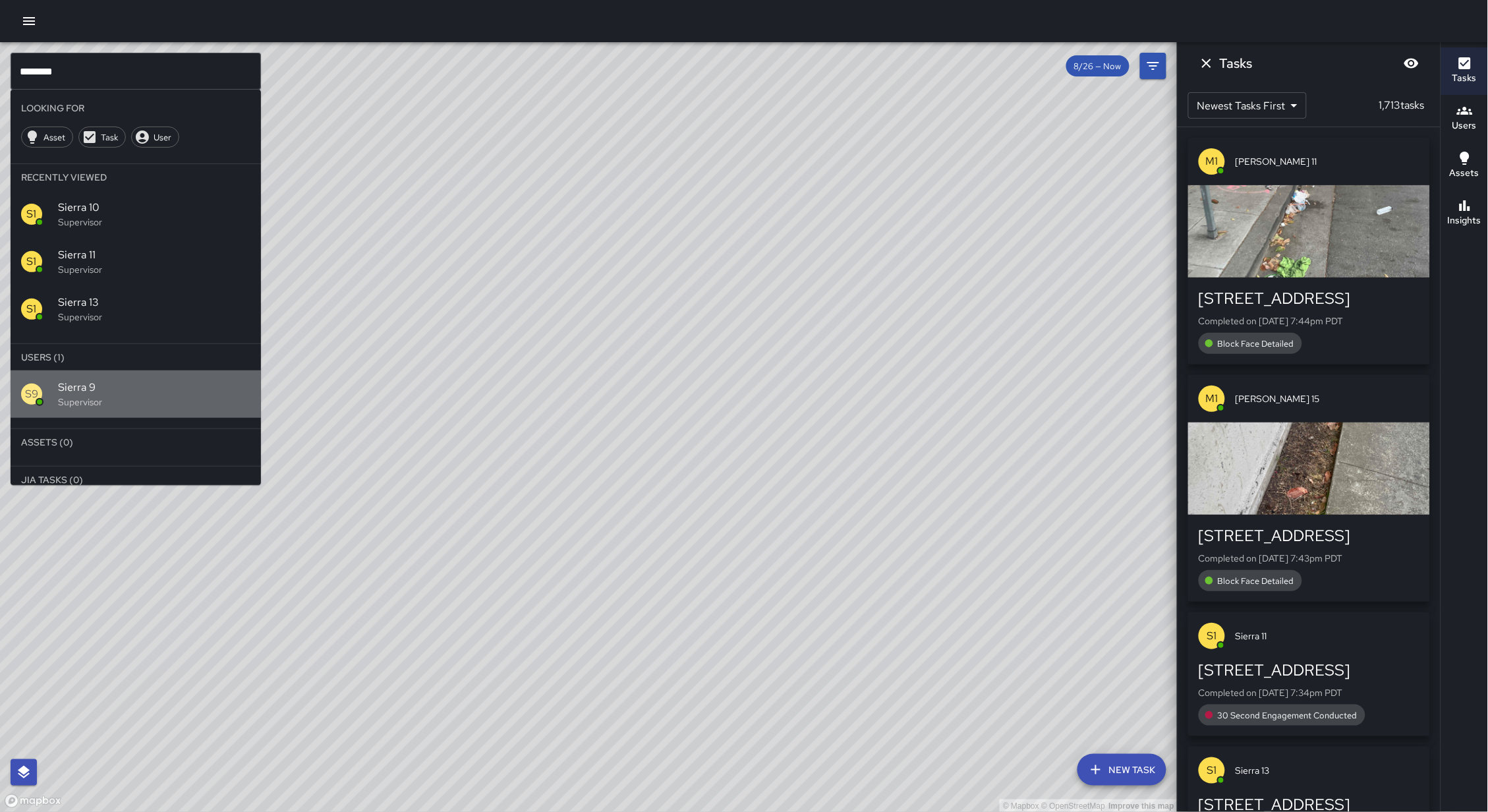
click at [160, 381] on span "Sierra 9" at bounding box center [154, 388] width 192 height 16
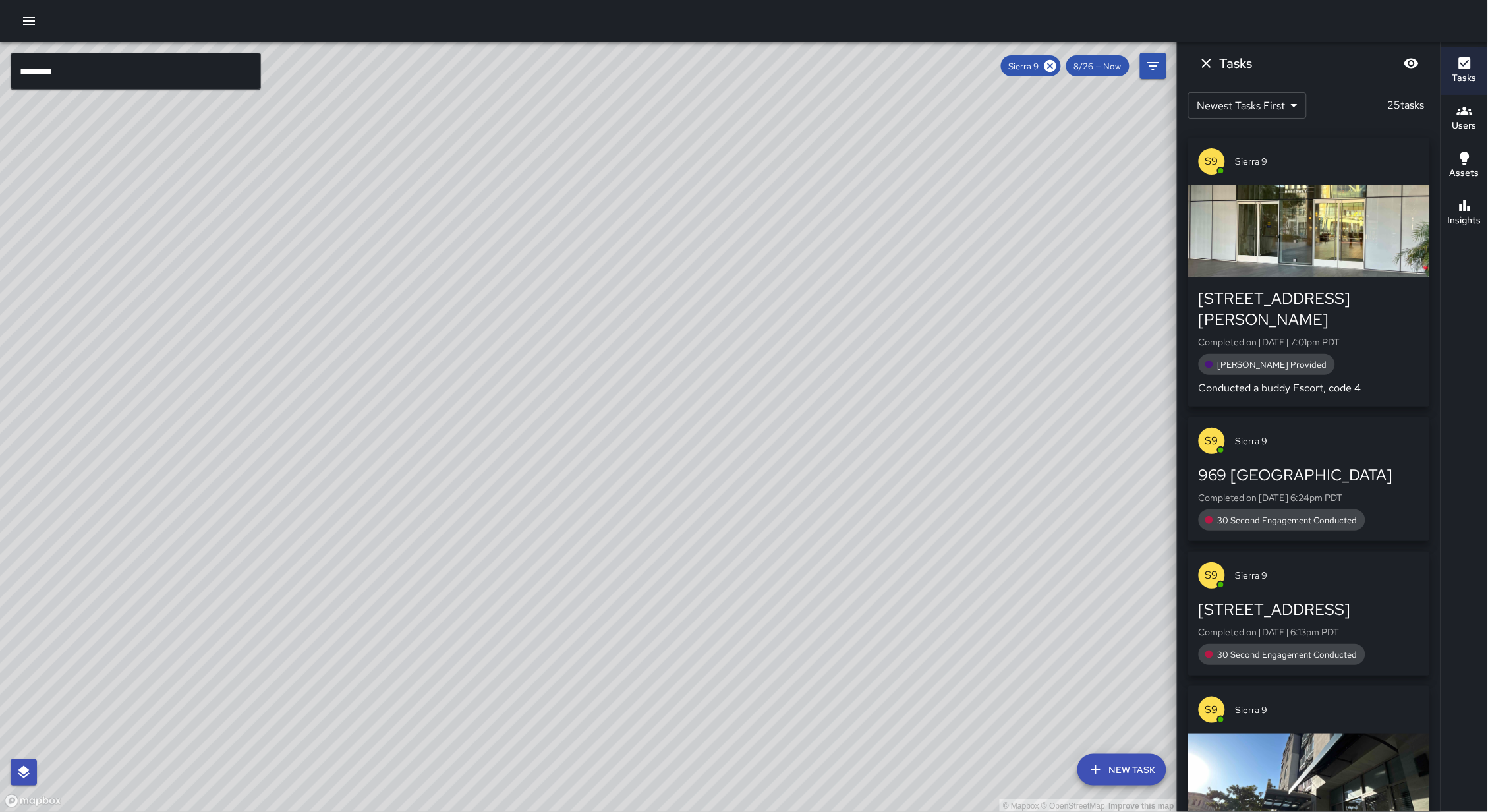
drag, startPoint x: 467, startPoint y: 579, endPoint x: 590, endPoint y: 410, distance: 209.0
click at [590, 410] on div "© Mapbox © OpenStreetMap Improve this map" at bounding box center [589, 427] width 1177 height 770
drag, startPoint x: 345, startPoint y: 561, endPoint x: 353, endPoint y: 520, distance: 41.8
click at [353, 520] on div "© Mapbox © OpenStreetMap Improve this map" at bounding box center [589, 427] width 1177 height 770
drag, startPoint x: 262, startPoint y: 678, endPoint x: 218, endPoint y: 759, distance: 92.2
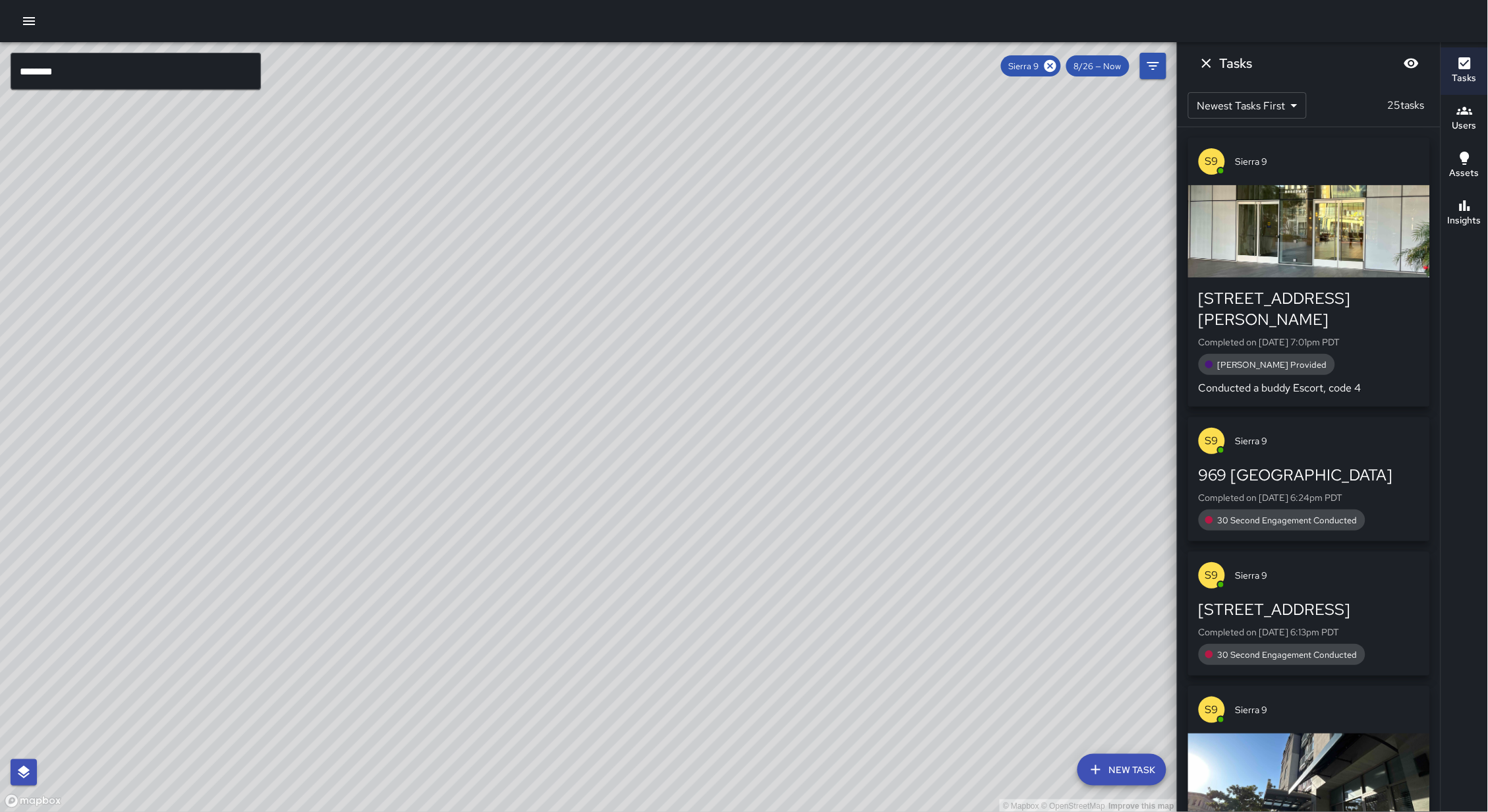
click at [218, 759] on div "© Mapbox © OpenStreetMap Improve this map" at bounding box center [589, 427] width 1177 height 770
drag, startPoint x: 341, startPoint y: 627, endPoint x: 322, endPoint y: 661, distance: 38.9
click at [322, 661] on div "© Mapbox © OpenStreetMap Improve this map" at bounding box center [589, 427] width 1177 height 770
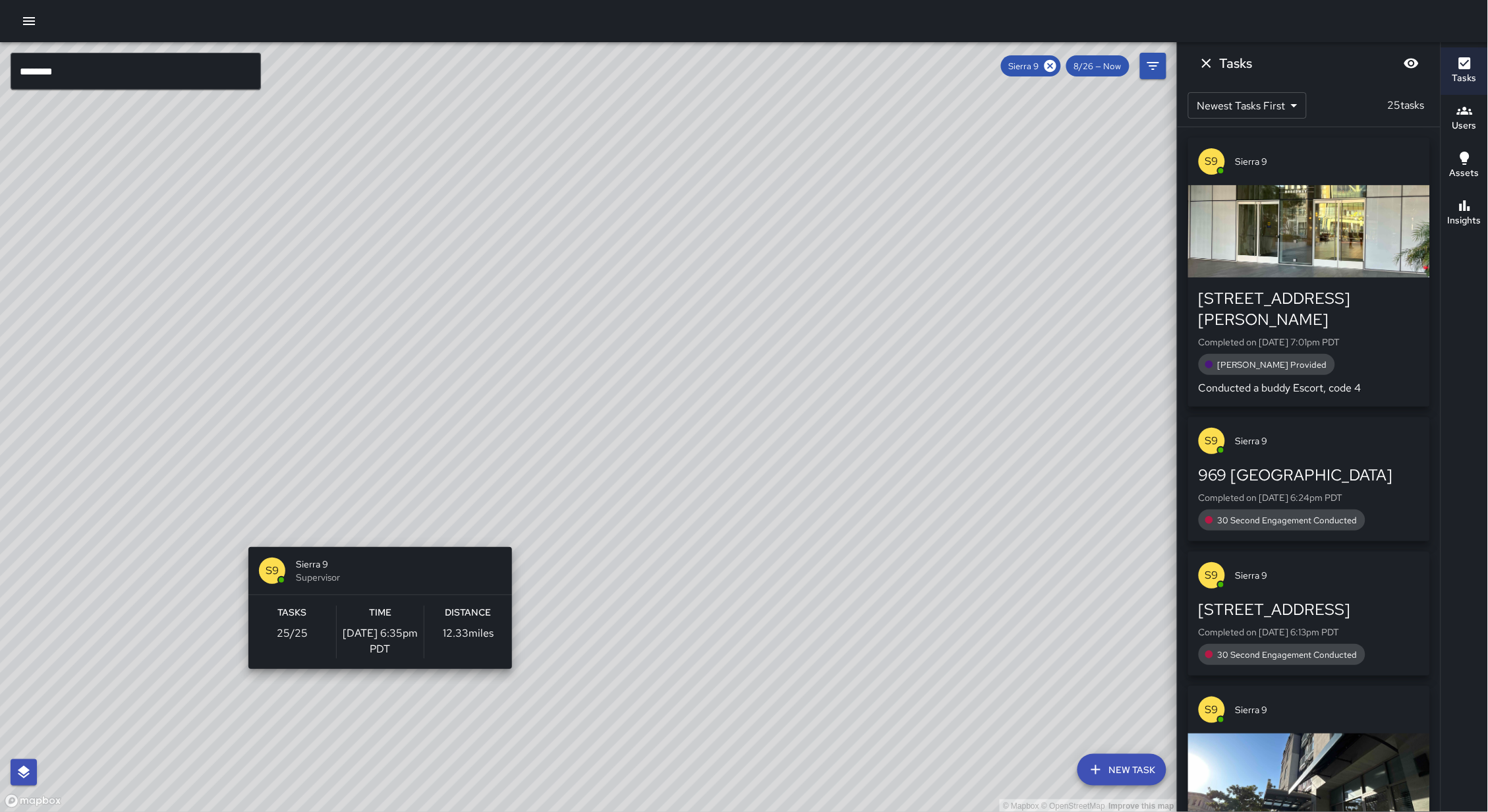
drag, startPoint x: 275, startPoint y: 694, endPoint x: 375, endPoint y: 539, distance: 184.5
click at [375, 539] on div "© Mapbox © OpenStreetMap Improve this map S9 Sierra 9 Supervisor Tasks 25 / 25 …" at bounding box center [589, 427] width 1177 height 770
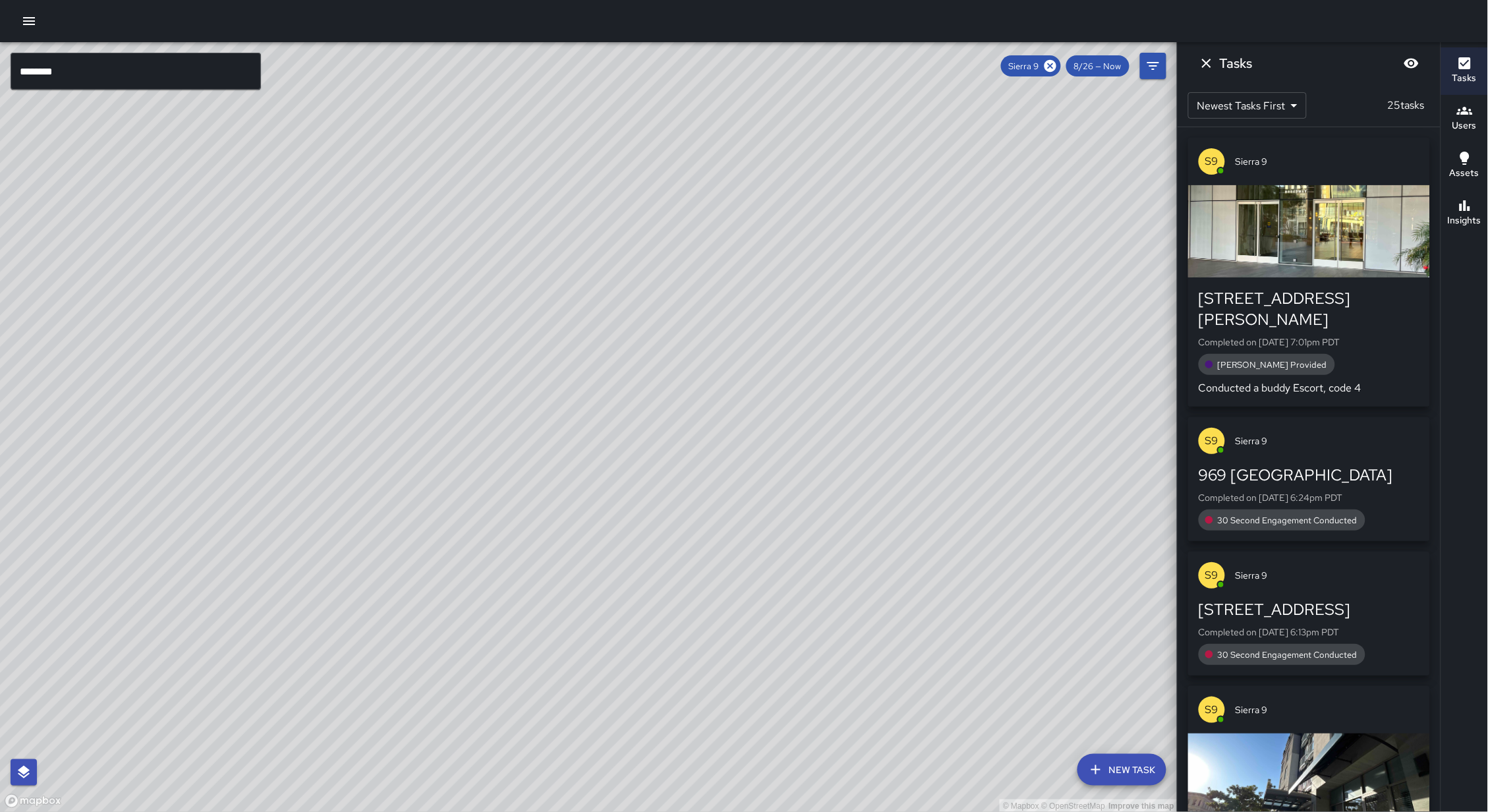
drag, startPoint x: 262, startPoint y: 690, endPoint x: 273, endPoint y: 665, distance: 27.3
click at [273, 665] on div "© Mapbox © OpenStreetMap Improve this map" at bounding box center [589, 427] width 1177 height 770
drag, startPoint x: 346, startPoint y: 571, endPoint x: 292, endPoint y: 668, distance: 111.0
click at [292, 668] on div "© Mapbox © OpenStreetMap Improve this map" at bounding box center [589, 427] width 1177 height 770
drag, startPoint x: 363, startPoint y: 571, endPoint x: 348, endPoint y: 616, distance: 47.4
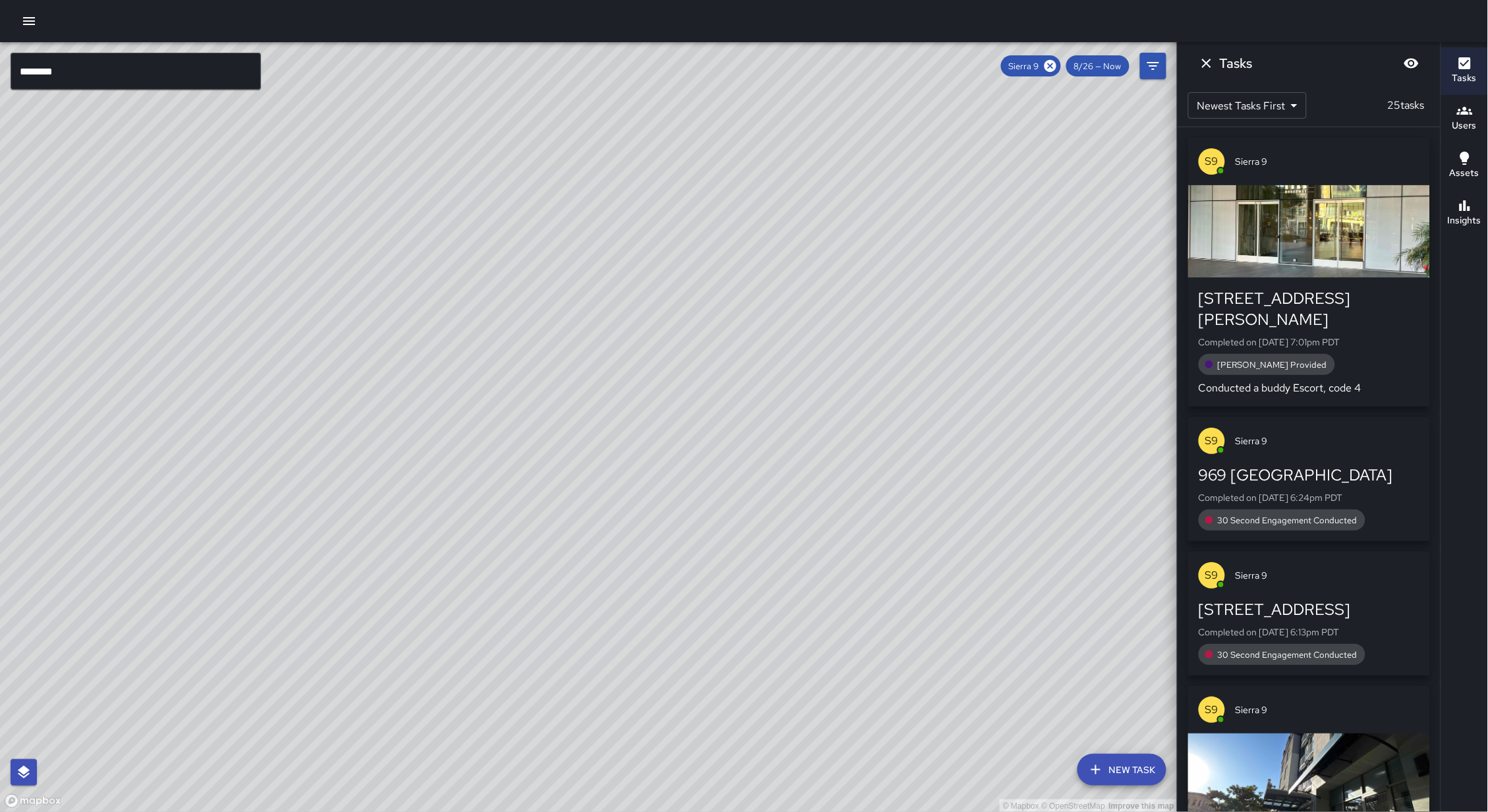
click at [345, 620] on div "© Mapbox © OpenStreetMap Improve this map" at bounding box center [589, 427] width 1177 height 770
click at [1051, 64] on icon at bounding box center [1051, 66] width 12 height 12
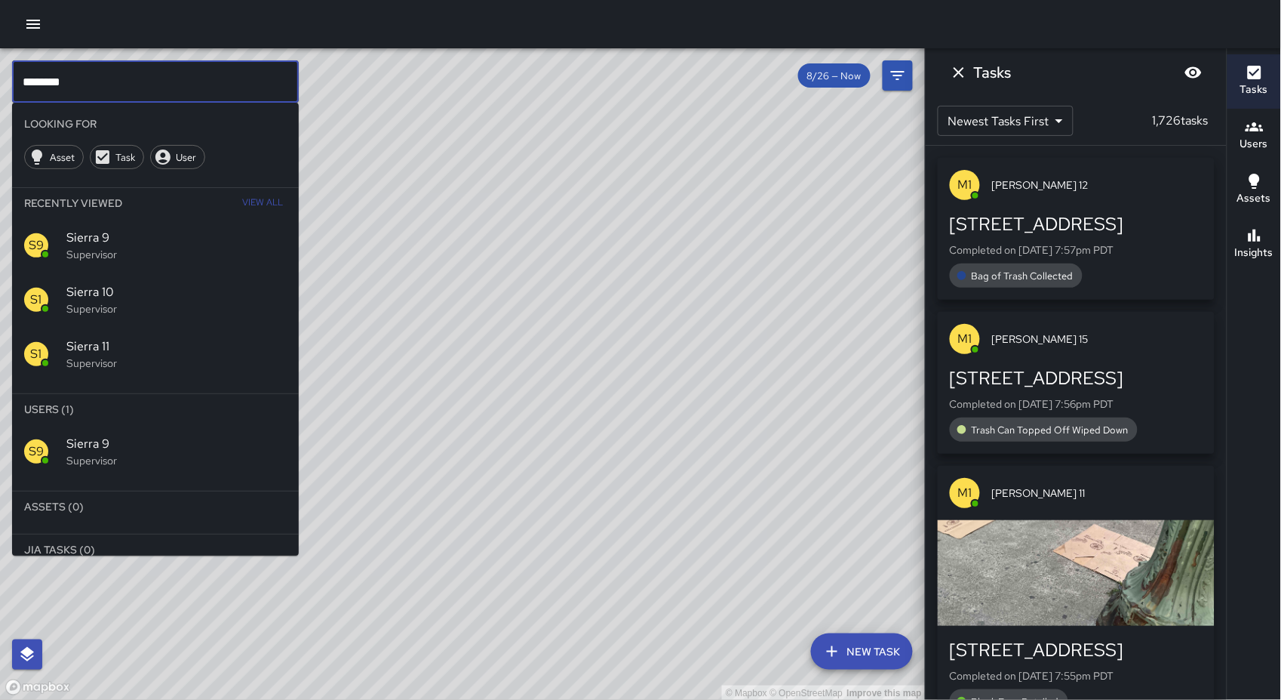
drag, startPoint x: 109, startPoint y: 81, endPoint x: 117, endPoint y: 82, distance: 8.3
click at [118, 81] on input "********" at bounding box center [155, 81] width 287 height 42
type input "******"
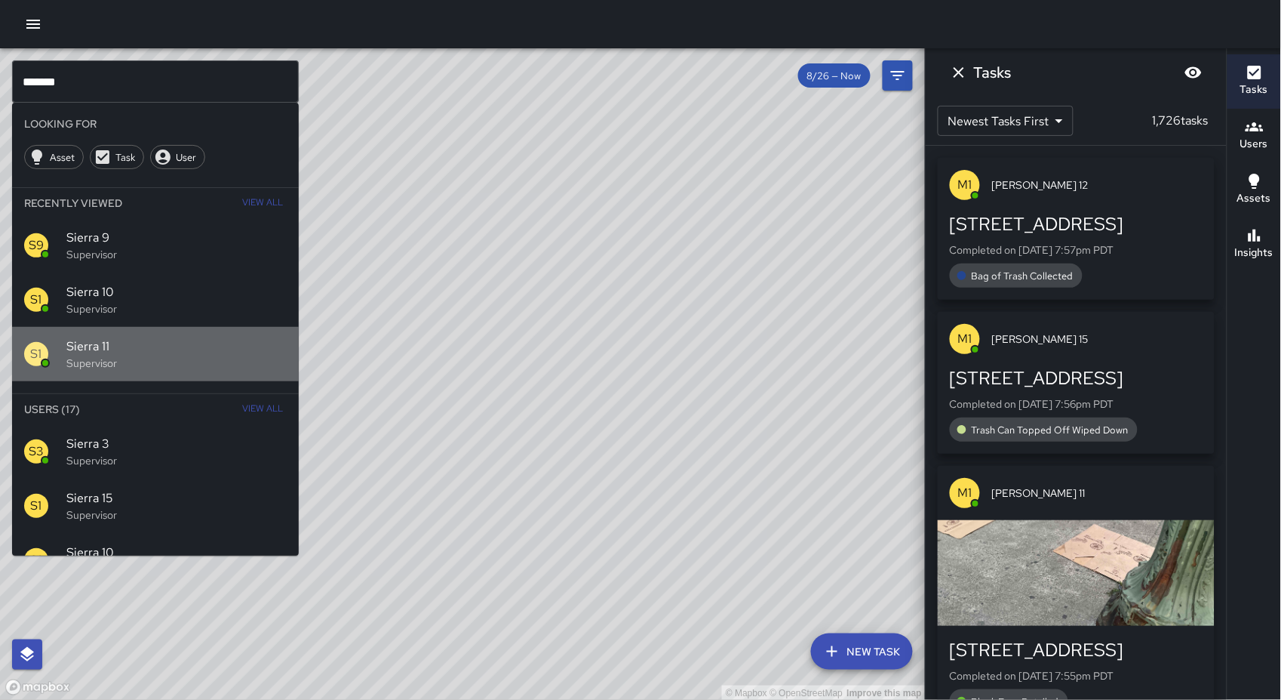
click at [218, 340] on span "Sierra 11" at bounding box center [176, 346] width 220 height 18
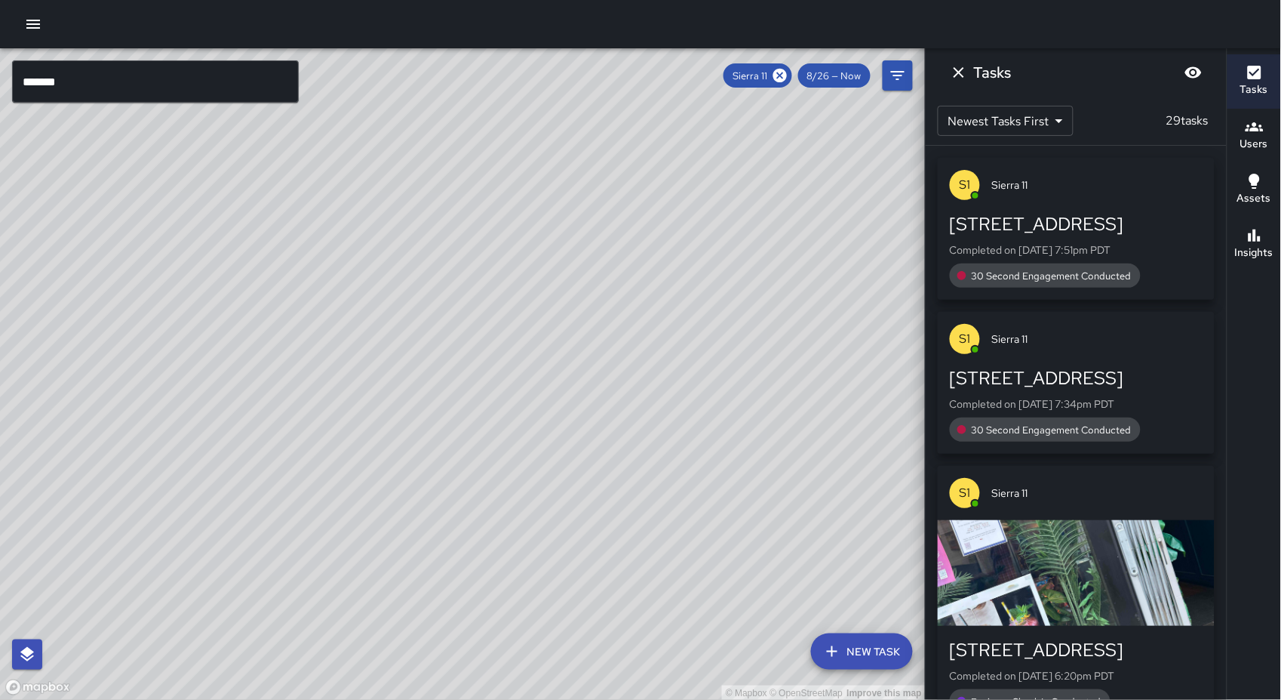
drag, startPoint x: 422, startPoint y: 288, endPoint x: 322, endPoint y: 395, distance: 146.3
click at [323, 396] on div "© Mapbox © OpenStreetMap Improve this map" at bounding box center [463, 374] width 926 height 652
drag, startPoint x: 368, startPoint y: 322, endPoint x: 334, endPoint y: 394, distance: 79.6
click at [334, 395] on div "© Mapbox © OpenStreetMap Improve this map" at bounding box center [463, 374] width 926 height 652
drag, startPoint x: 157, startPoint y: 606, endPoint x: 199, endPoint y: 535, distance: 82.6
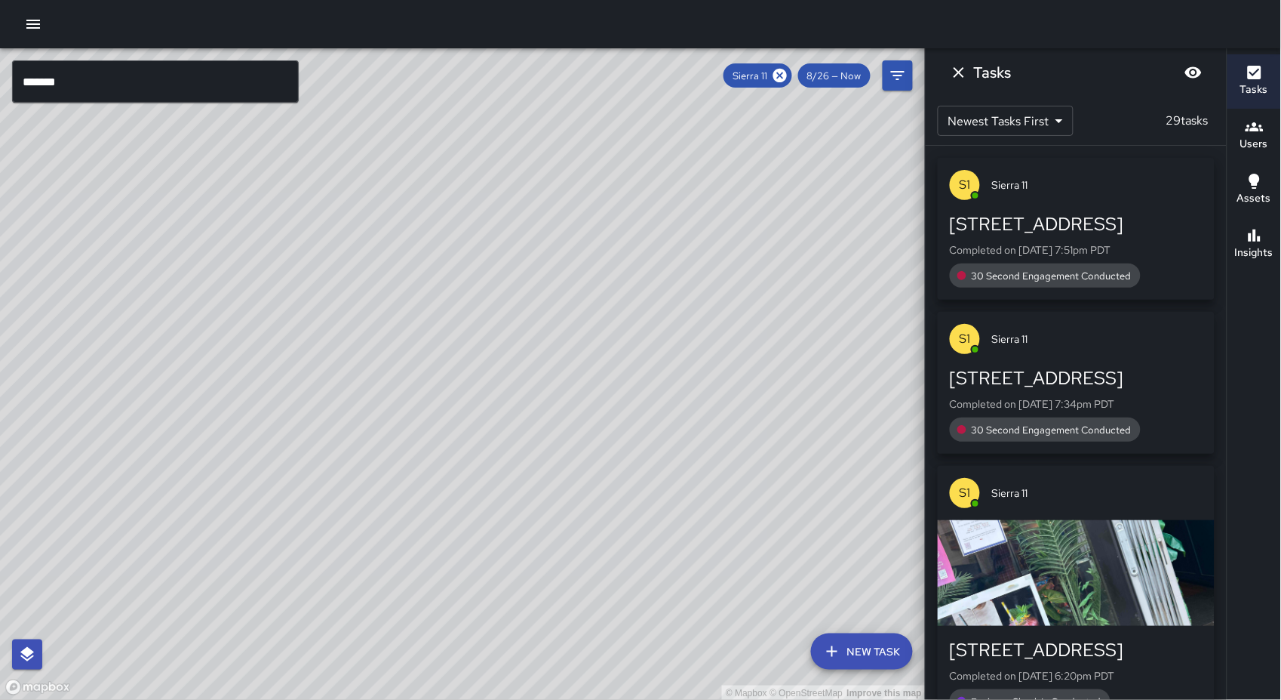
click at [200, 534] on div "© Mapbox © OpenStreetMap Improve this map" at bounding box center [463, 374] width 926 height 652
drag, startPoint x: 339, startPoint y: 491, endPoint x: 305, endPoint y: 546, distance: 64.1
click at [305, 546] on div "© Mapbox © OpenStreetMap Improve this map" at bounding box center [463, 374] width 926 height 652
drag, startPoint x: 343, startPoint y: 506, endPoint x: 318, endPoint y: 551, distance: 52.0
click at [318, 551] on div "© Mapbox © OpenStreetMap Improve this map" at bounding box center [463, 374] width 926 height 652
